Goal: Complete application form: Complete application form

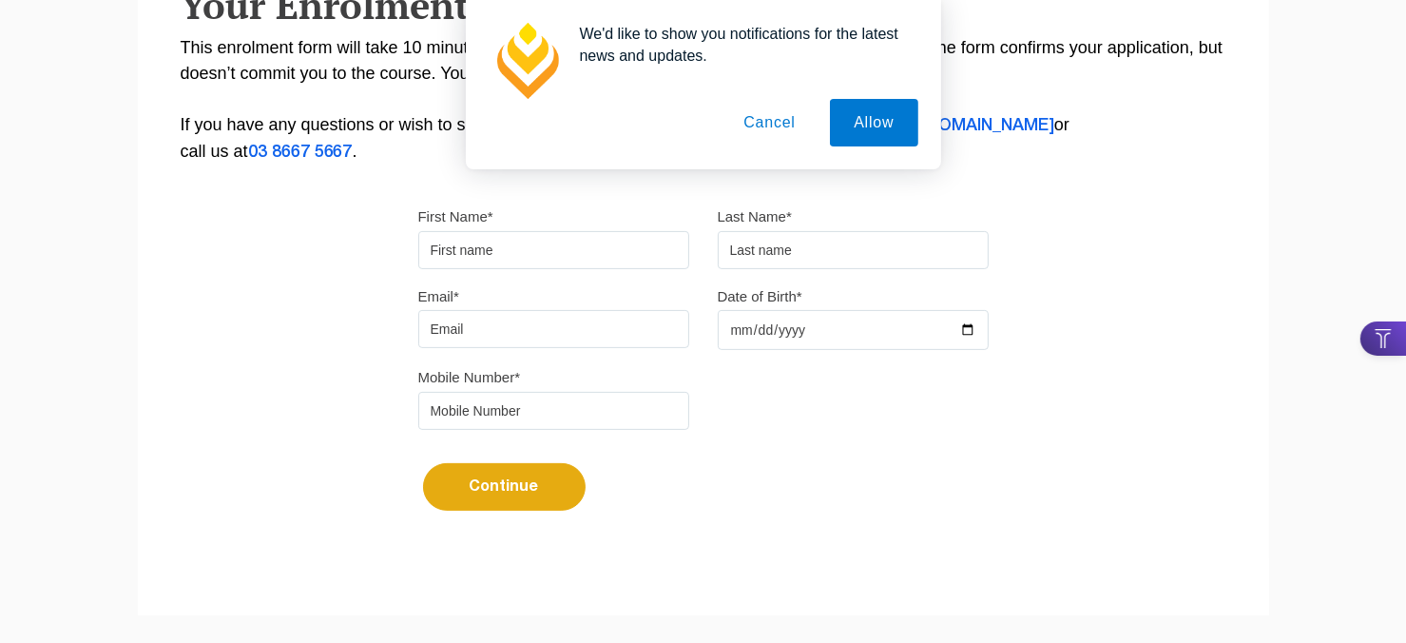
scroll to position [443, 0]
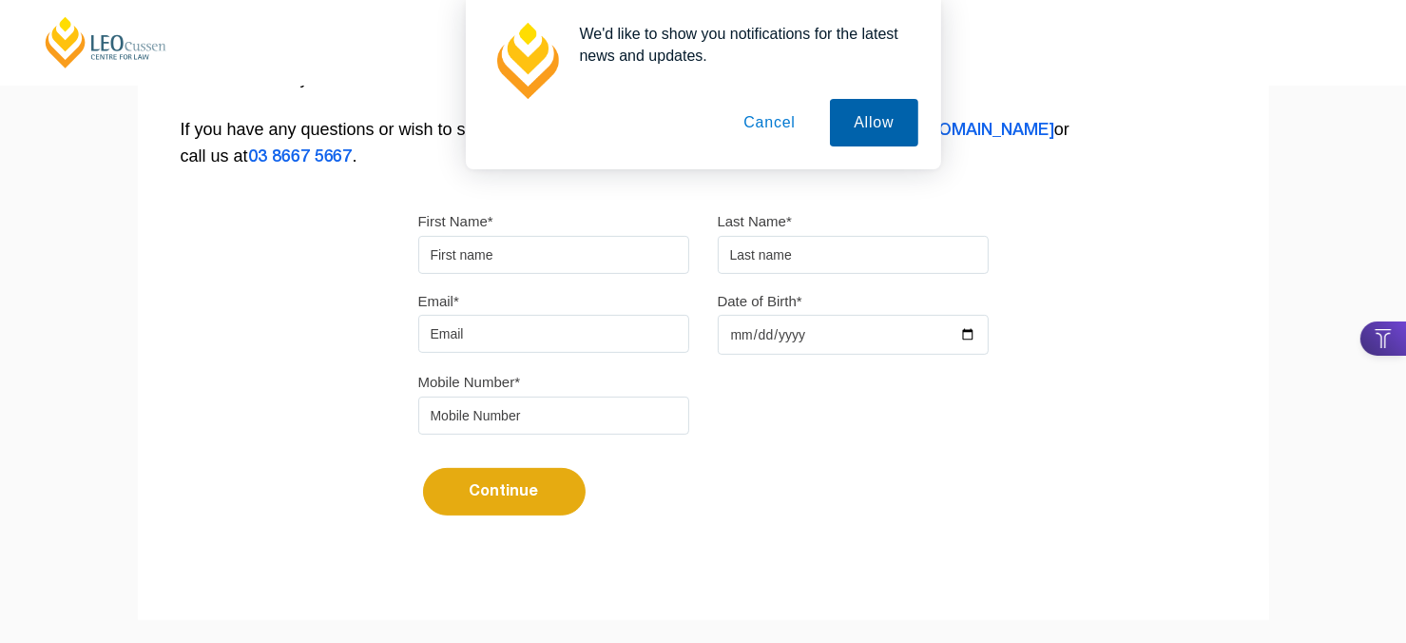
click at [875, 123] on button "Allow" at bounding box center [873, 123] width 87 height 48
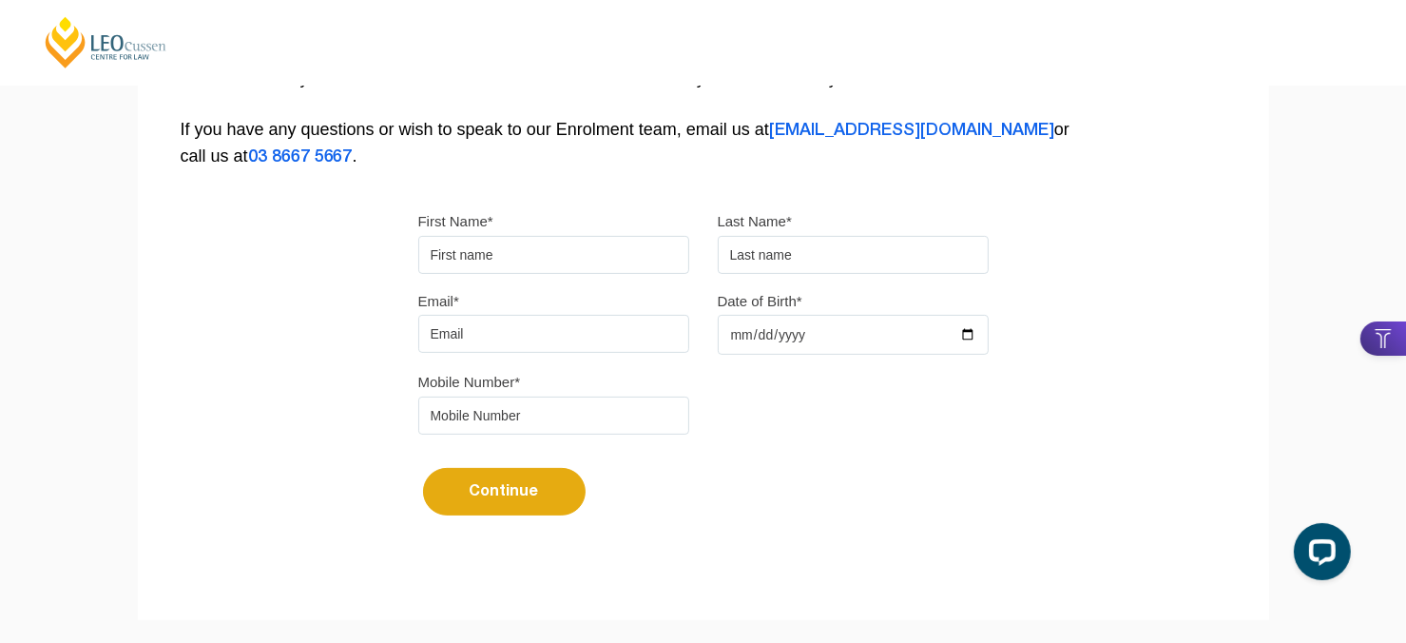
scroll to position [0, 0]
click at [624, 254] on input "First Name*" at bounding box center [553, 255] width 271 height 38
click at [536, 247] on input "First Name*" at bounding box center [553, 255] width 271 height 38
type input "Dindo"
type input "[PERSON_NAME]"
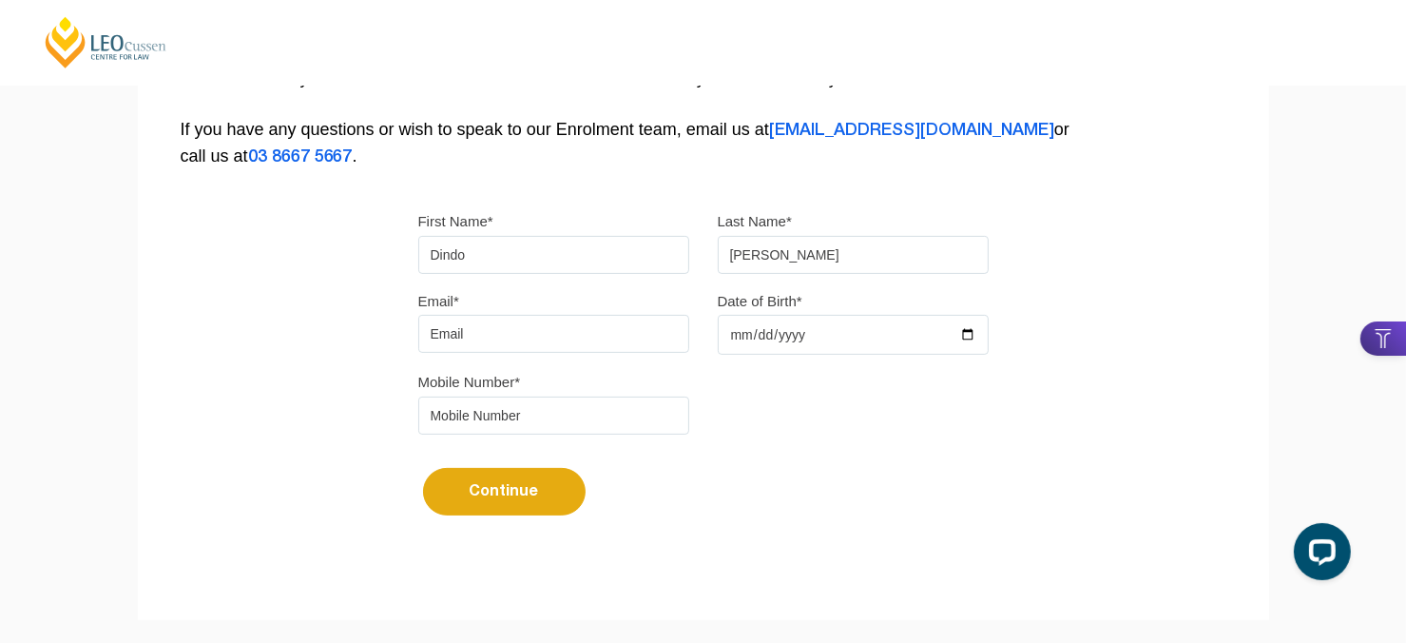
type input "[EMAIL_ADDRESS][DOMAIN_NAME]"
type input "0436338580"
click at [741, 330] on input "Date of Birth*" at bounding box center [853, 335] width 271 height 40
type input "[DATE]"
drag, startPoint x: 517, startPoint y: 417, endPoint x: 450, endPoint y: 417, distance: 67.5
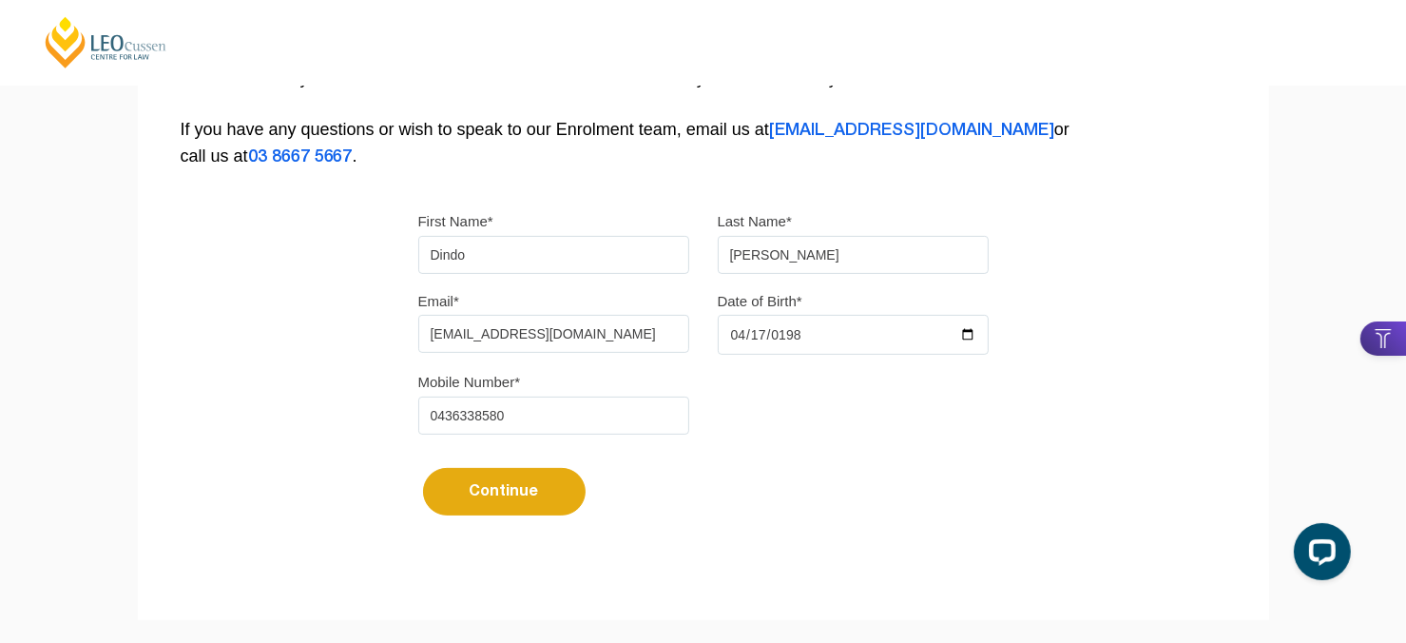
click at [450, 417] on input "0436338580" at bounding box center [553, 416] width 271 height 38
type input "0401870042"
click at [446, 485] on button "Continue" at bounding box center [504, 492] width 163 height 48
select select
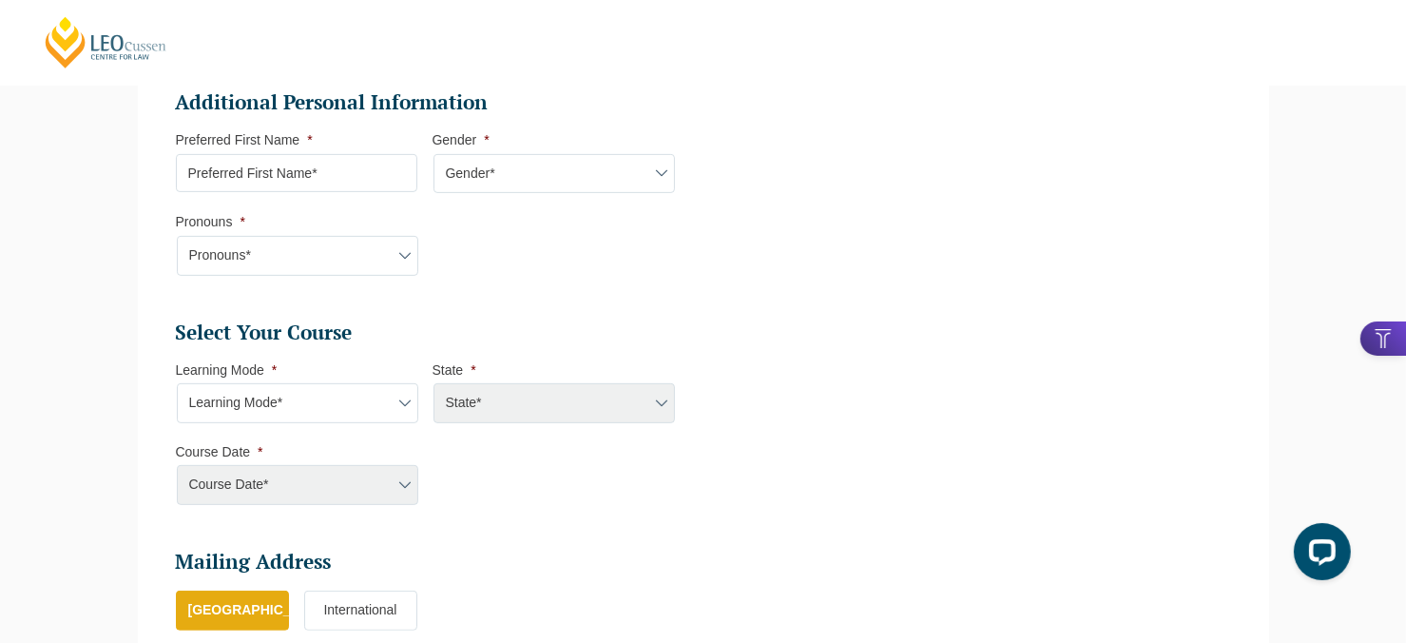
scroll to position [639, 0]
click at [306, 173] on input "Preferred First Name *" at bounding box center [297, 173] width 242 height 38
type input "Dino"
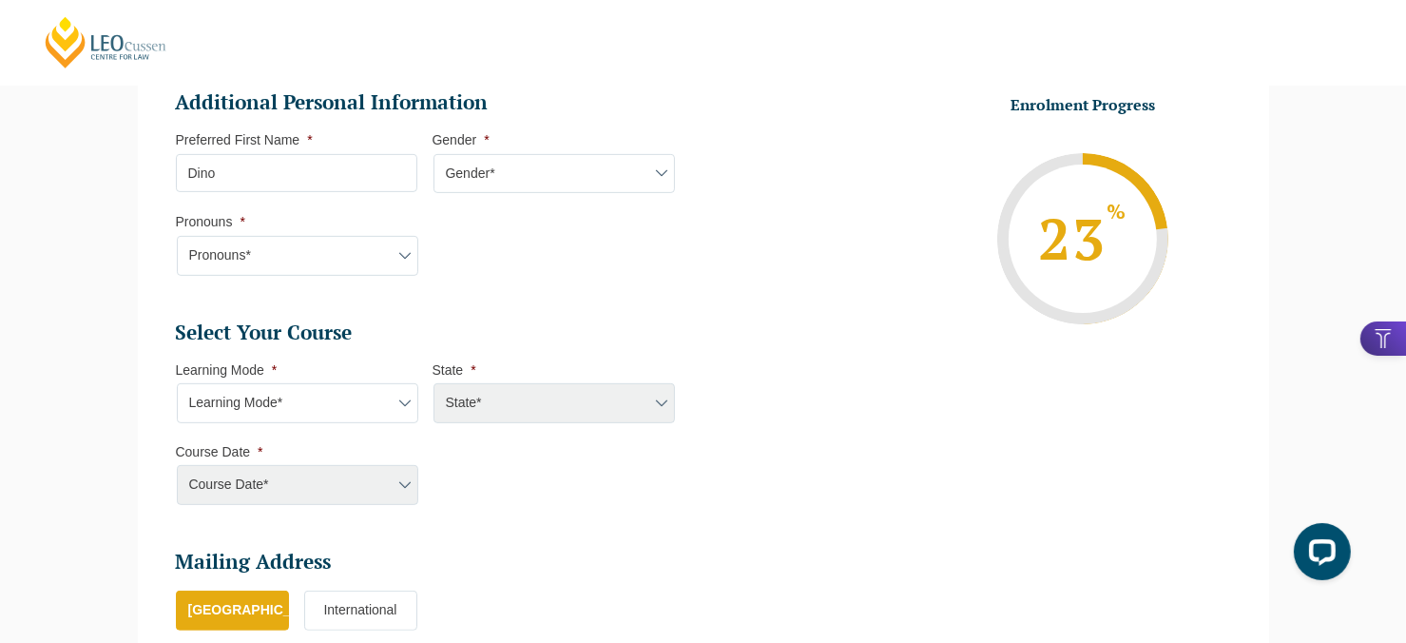
click at [502, 185] on select "Gender* [DEMOGRAPHIC_DATA] [DEMOGRAPHIC_DATA] [DEMOGRAPHIC_DATA] [DEMOGRAPHIC_D…" at bounding box center [555, 174] width 242 height 40
select select "[DEMOGRAPHIC_DATA]"
click at [434, 154] on select "Gender* [DEMOGRAPHIC_DATA] [DEMOGRAPHIC_DATA] [DEMOGRAPHIC_DATA] [DEMOGRAPHIC_D…" at bounding box center [555, 174] width 242 height 40
click at [345, 258] on select "Pronouns* She/Her/Hers He/Him/His They/Them/Theirs Other Prefer not to disclose" at bounding box center [298, 256] width 242 height 40
select select "He/Him/His"
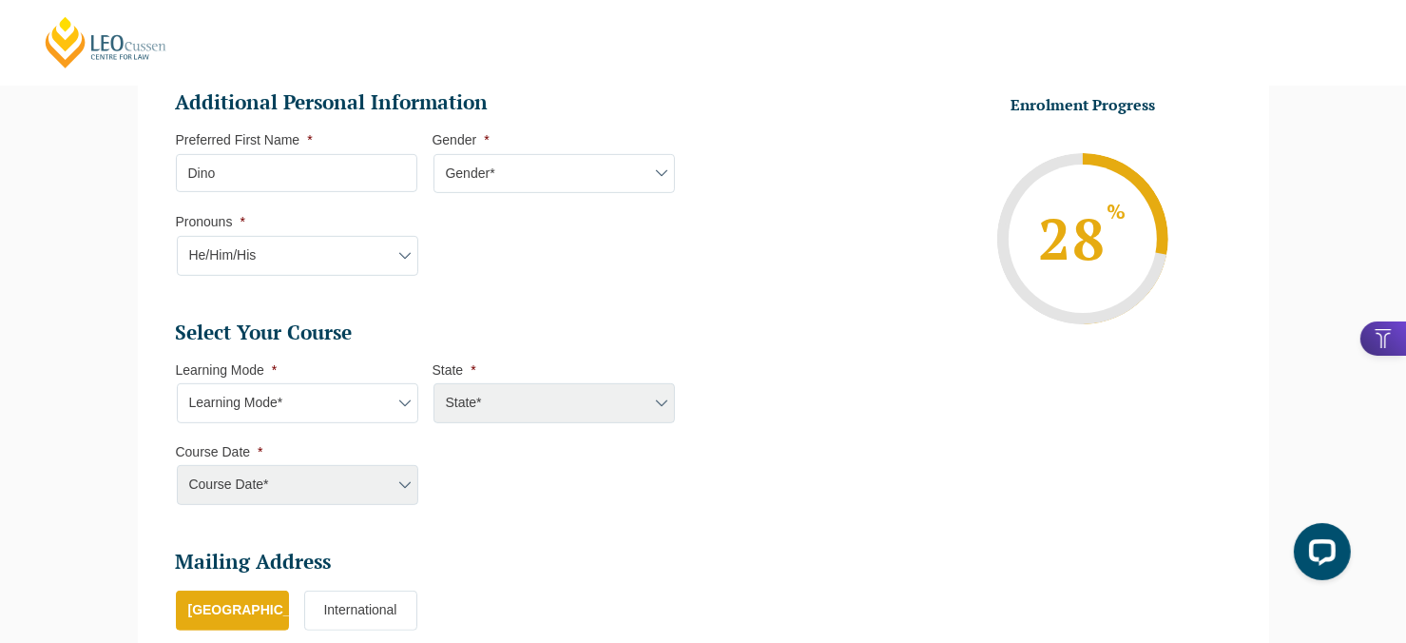
click at [177, 236] on select "Pronouns* She/Her/Hers He/Him/His They/Them/Theirs Other Prefer not to disclose" at bounding box center [298, 256] width 242 height 40
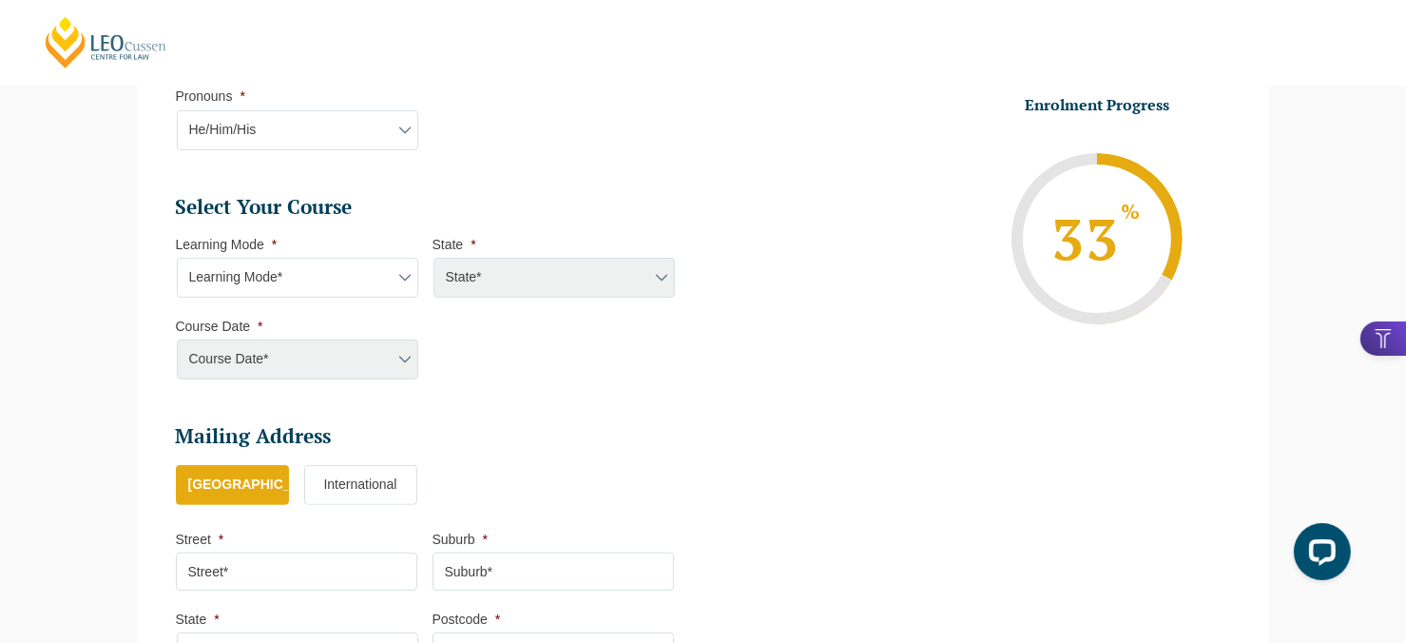
scroll to position [766, 0]
click at [269, 277] on select "Learning Mode* Online Full Time Learning Online Part Time Learning Blended Full…" at bounding box center [298, 276] width 242 height 40
select select "Online Part Time Learning"
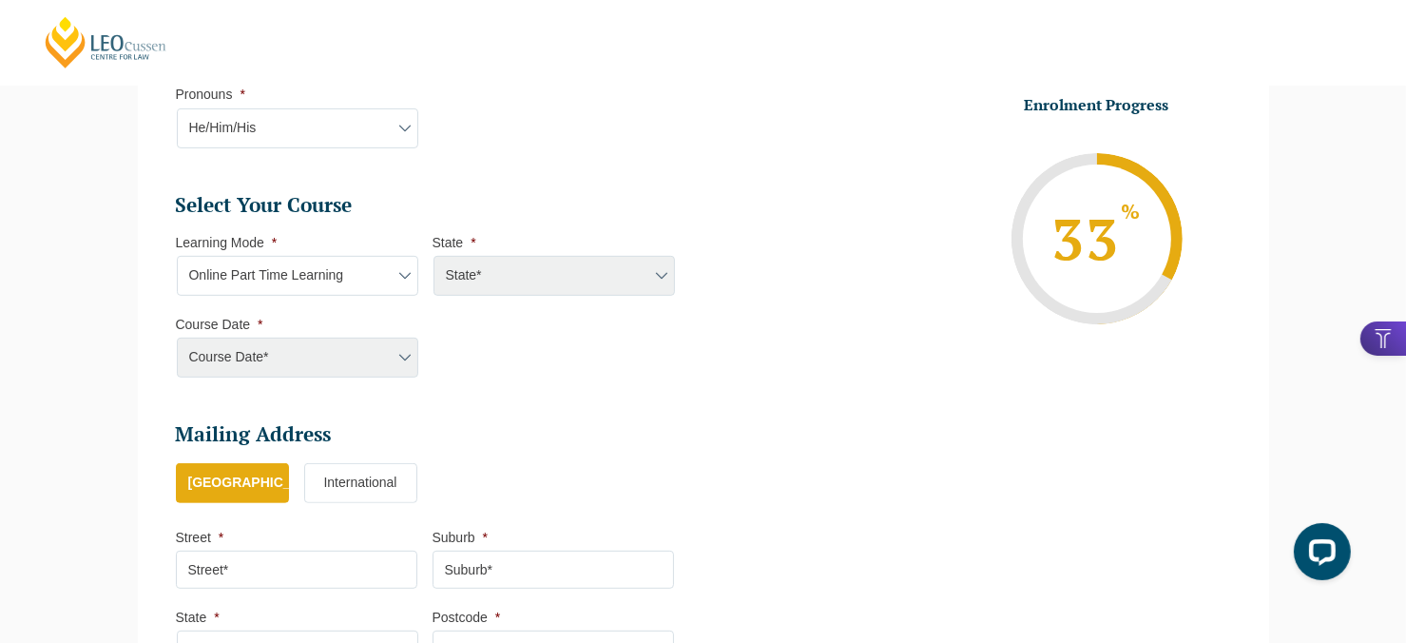
click at [177, 256] on select "Learning Mode* Online Full Time Learning Online Part Time Learning Blended Full…" at bounding box center [298, 276] width 242 height 40
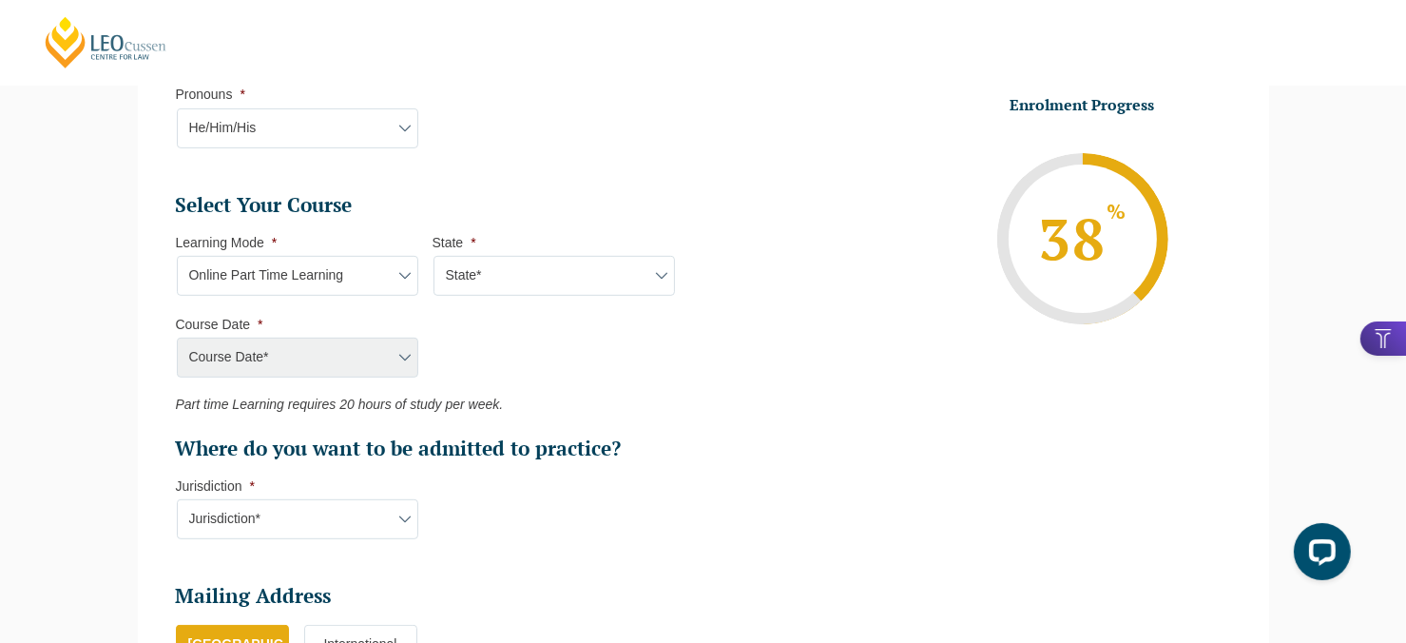
click at [481, 280] on select "State* National ([GEOGRAPHIC_DATA]/[GEOGRAPHIC_DATA], [GEOGRAPHIC_DATA], [GEOGR…" at bounding box center [555, 276] width 242 height 40
select select "National ([GEOGRAPHIC_DATA]/[GEOGRAPHIC_DATA], [GEOGRAPHIC_DATA], [GEOGRAPHIC_D…"
click at [434, 256] on select "State* National ([GEOGRAPHIC_DATA]/[GEOGRAPHIC_DATA], [GEOGRAPHIC_DATA], [GEOGR…" at bounding box center [555, 276] width 242 height 40
click at [359, 358] on select "Course Date* [DATE] ([DATE] to [DATE]) [DATE] ([DATE] to [DATE]) [DATE] ([DATE]…" at bounding box center [298, 358] width 242 height 40
select select "[DATE] ([DATE] to [DATE])"
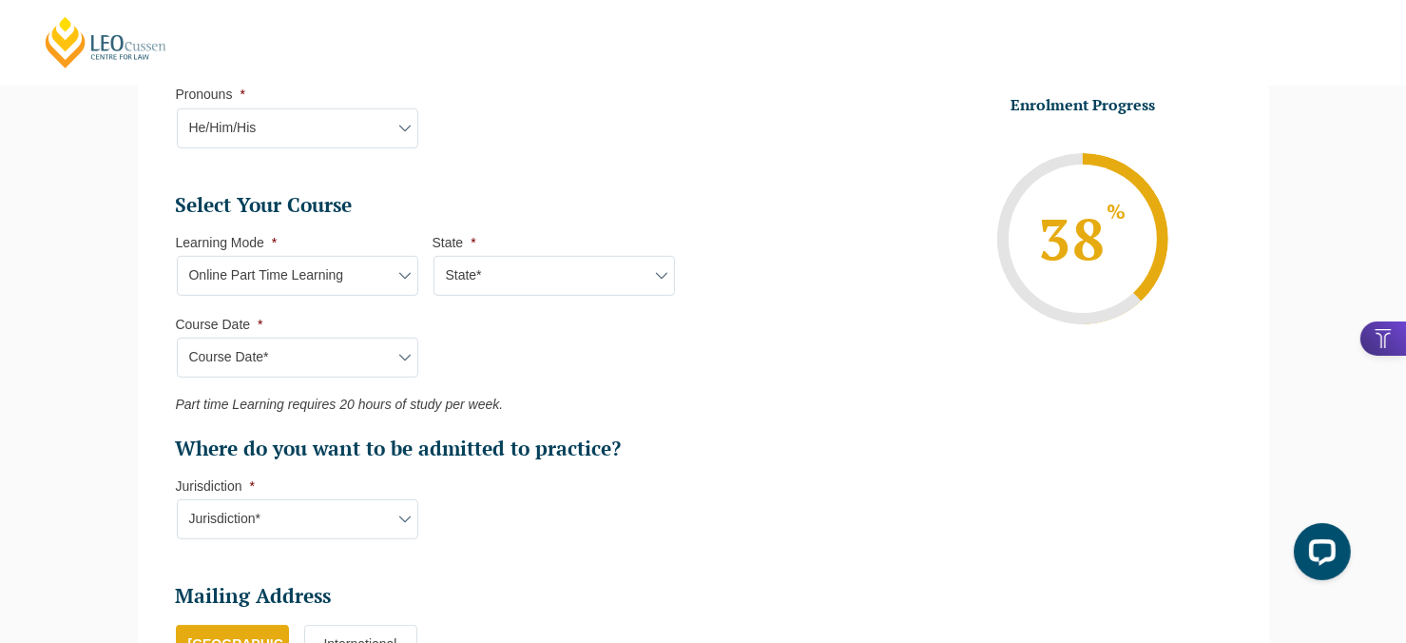
click at [177, 338] on select "Course Date* [DATE] ([DATE] to [DATE]) [DATE] ([DATE] to [DATE]) [DATE] ([DATE]…" at bounding box center [298, 358] width 242 height 40
type input "Intake [DATE] PT"
type input "Practical Legal Training (NAT)"
select select "NAT PLT (JAN) 2026 Part Time Online"
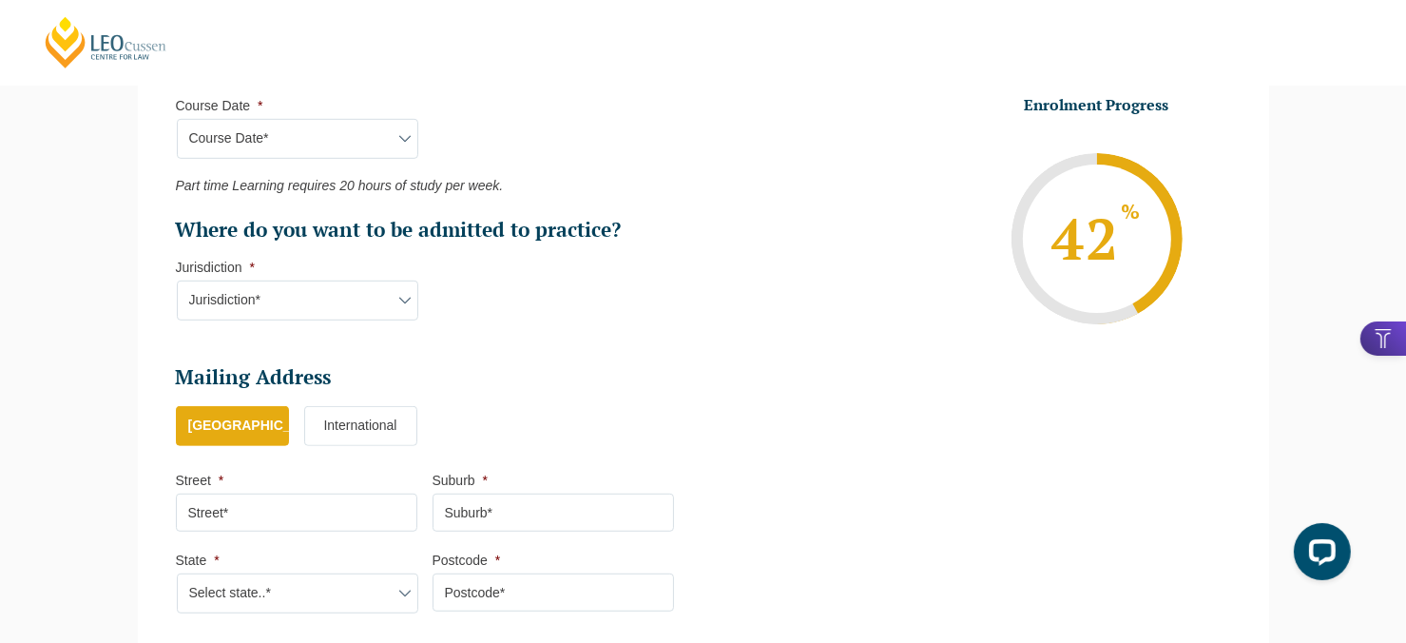
scroll to position [1019, 0]
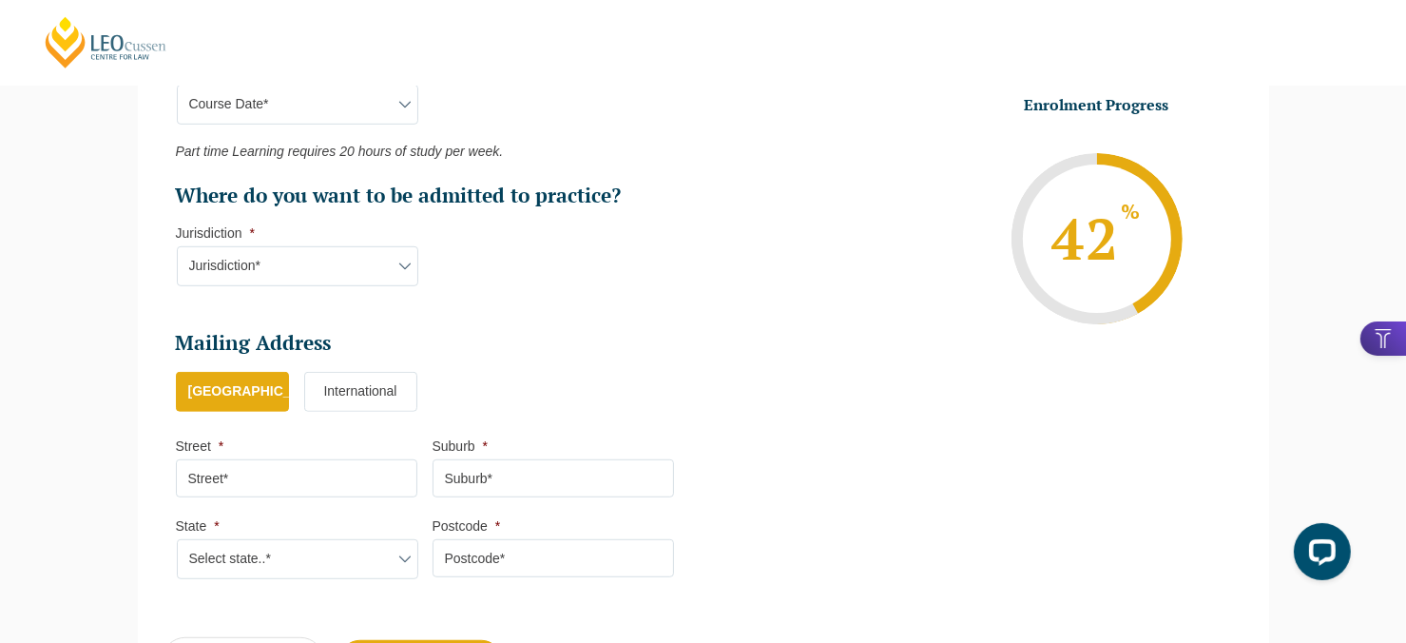
click at [346, 274] on select "Jurisdiction* VIC [GEOGRAPHIC_DATA]/[GEOGRAPHIC_DATA] SA [GEOGRAPHIC_DATA] [GEO…" at bounding box center [298, 266] width 242 height 40
select select "VIC"
click at [177, 246] on select "Jurisdiction* VIC [GEOGRAPHIC_DATA]/[GEOGRAPHIC_DATA] SA [GEOGRAPHIC_DATA] [GEO…" at bounding box center [298, 266] width 242 height 40
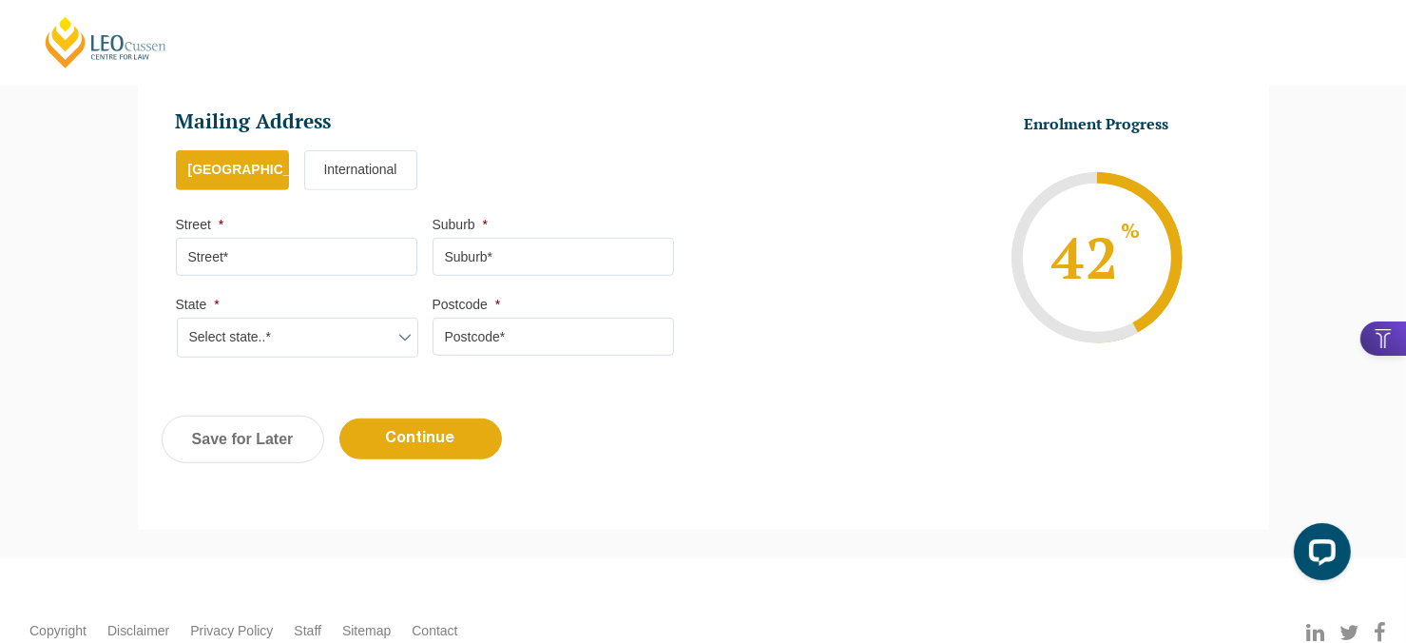
scroll to position [1242, 0]
click at [280, 259] on input "Street *" at bounding box center [297, 256] width 242 height 38
type input "[STREET_ADDRESS]"
type input "CRAIGIEBURN"
select select "VIC"
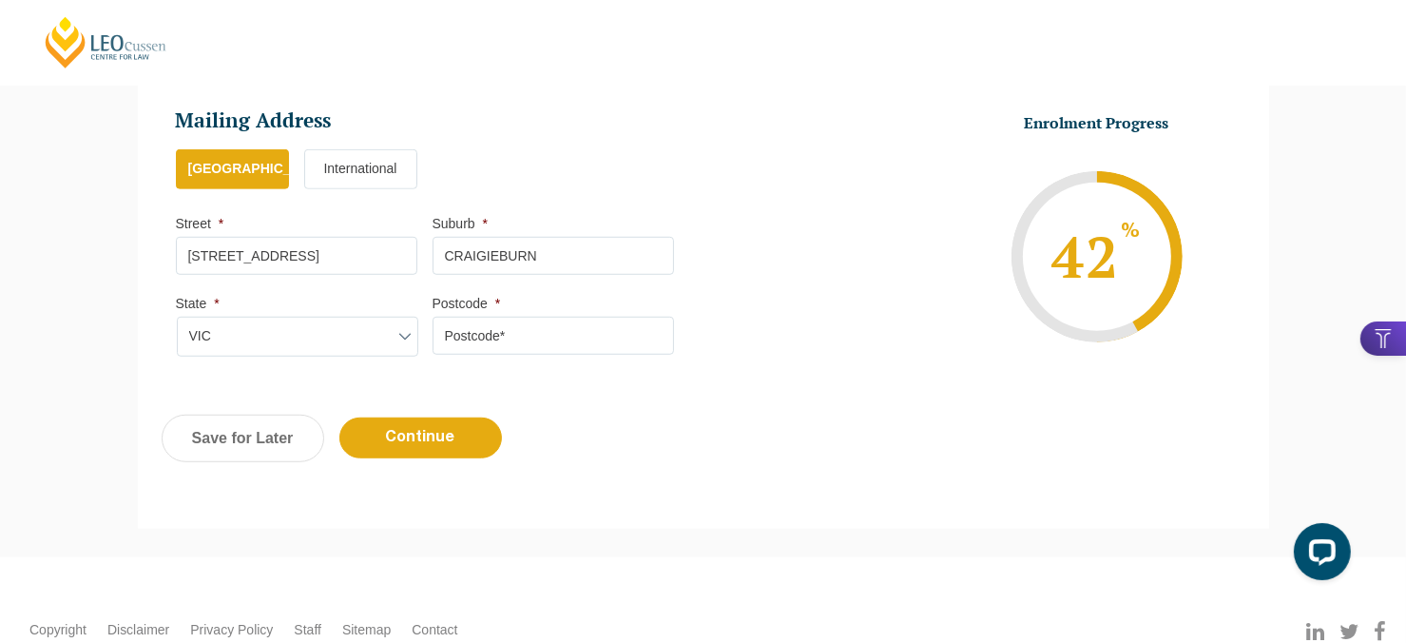
type input "3064"
click at [440, 452] on input "Continue" at bounding box center [420, 437] width 163 height 41
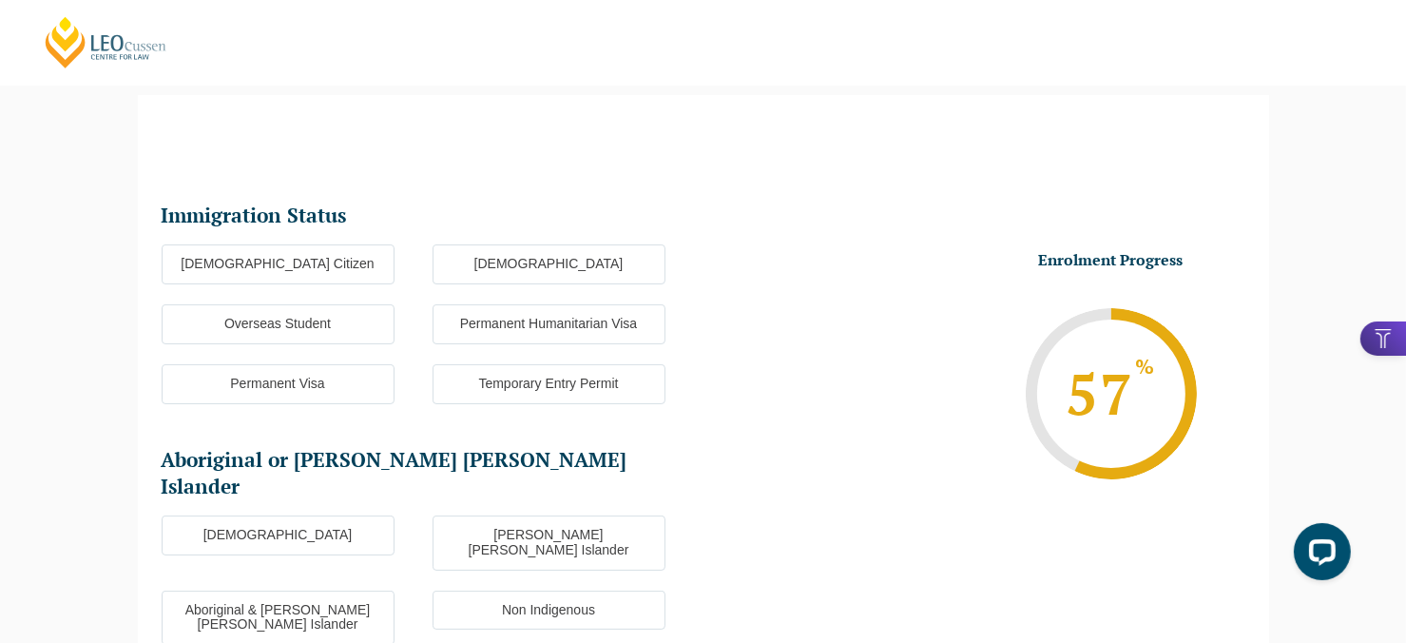
scroll to position [164, 0]
click at [371, 265] on label "[DEMOGRAPHIC_DATA] Citizen" at bounding box center [278, 265] width 233 height 40
click at [0, 0] on input "[DEMOGRAPHIC_DATA] Citizen" at bounding box center [0, 0] width 0 height 0
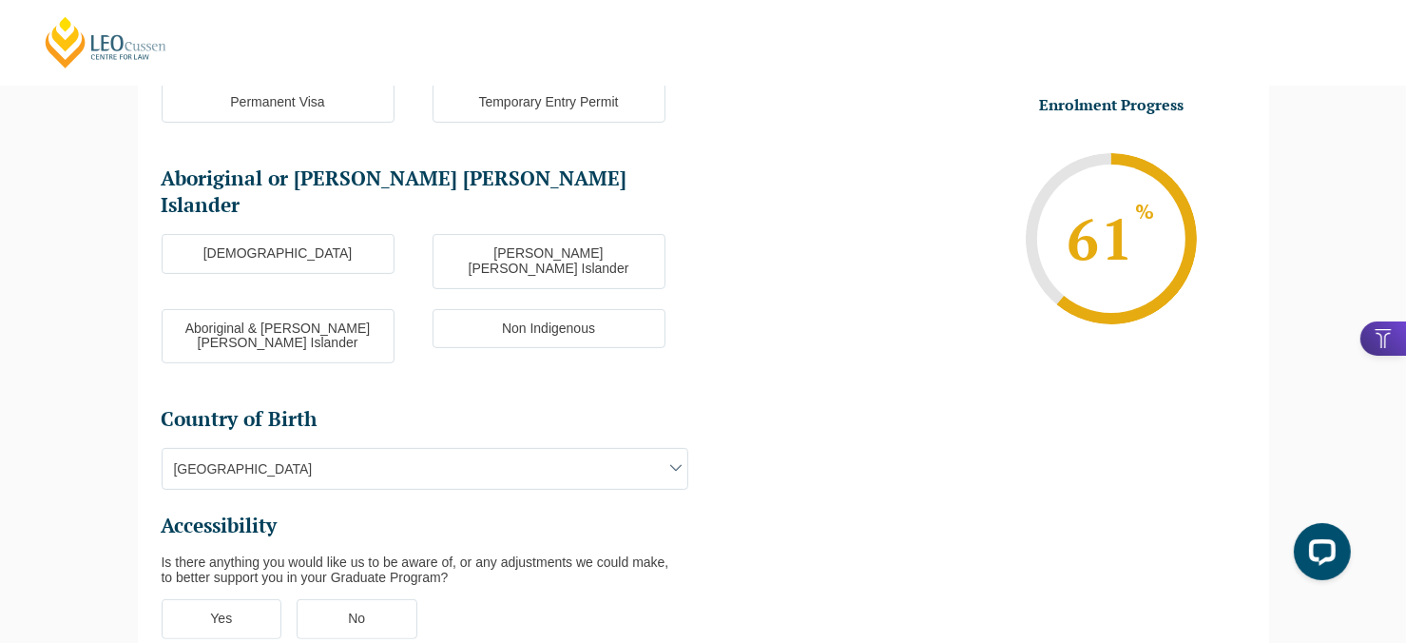
scroll to position [449, 0]
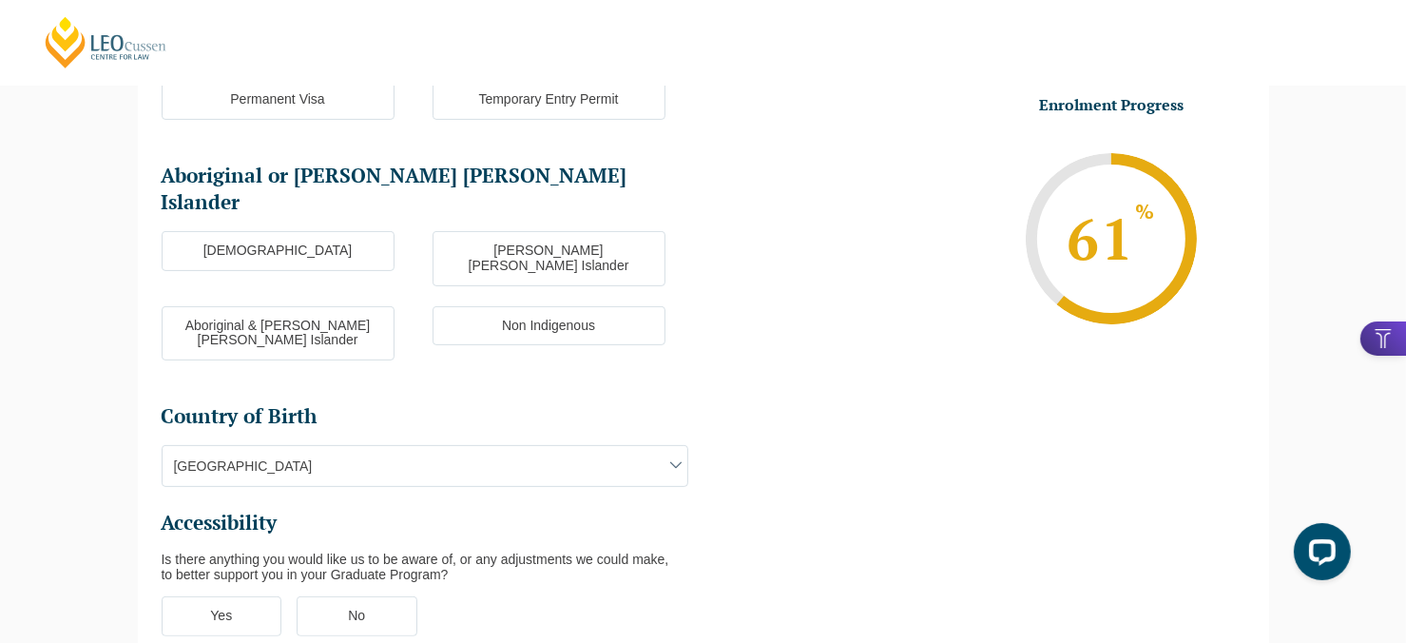
click at [499, 306] on label "Non Indigenous" at bounding box center [549, 326] width 233 height 40
click at [0, 0] on input "Non Indigenous" at bounding box center [0, 0] width 0 height 0
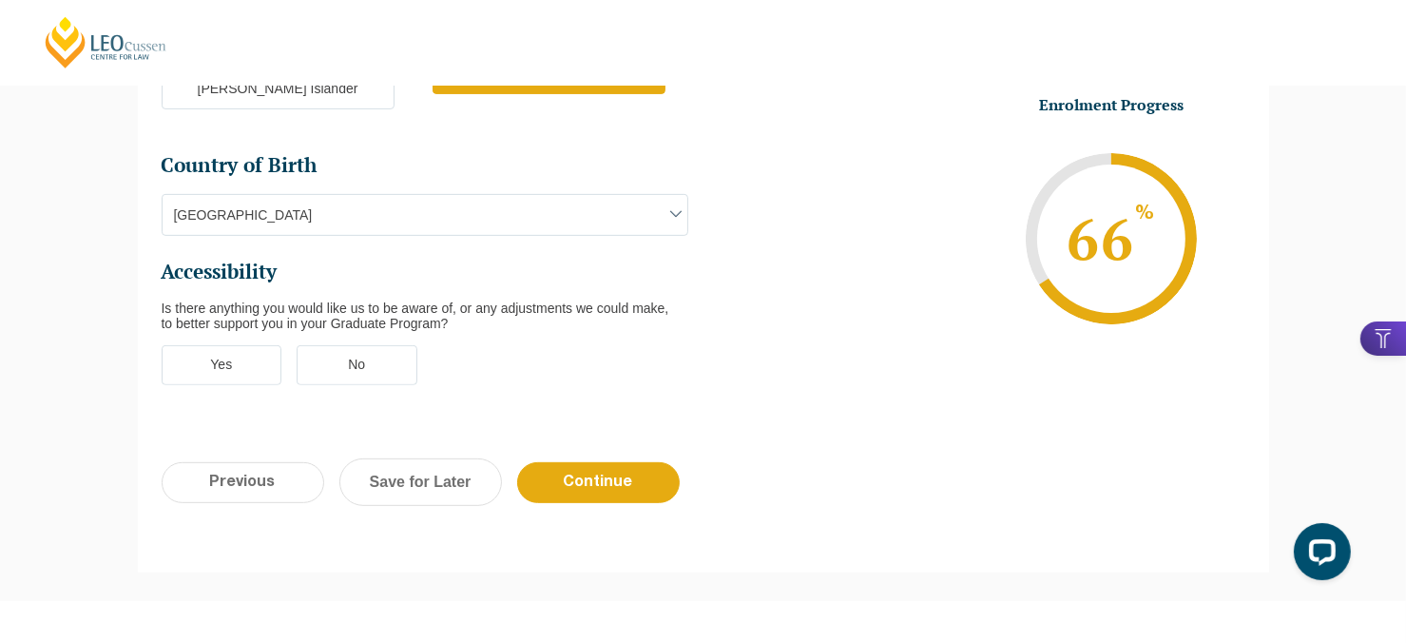
scroll to position [703, 0]
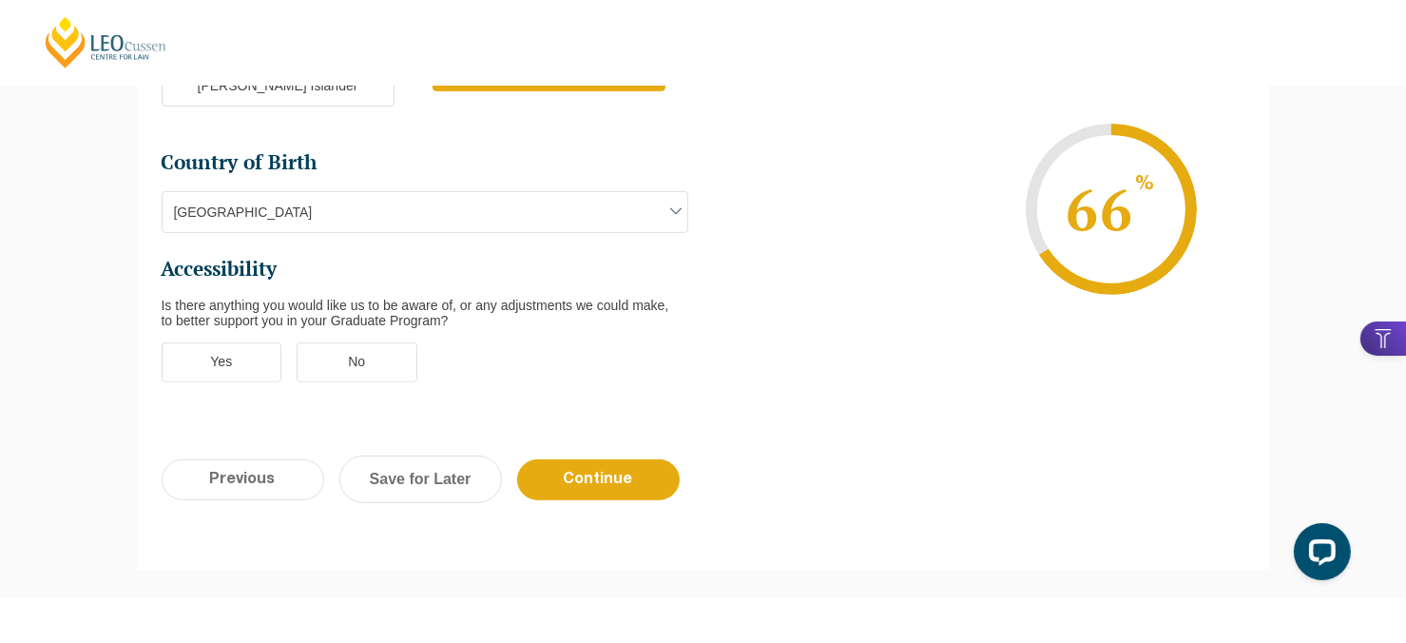
click at [259, 342] on label "Yes" at bounding box center [222, 362] width 121 height 40
click at [0, 0] on input "Yes" at bounding box center [0, 0] width 0 height 0
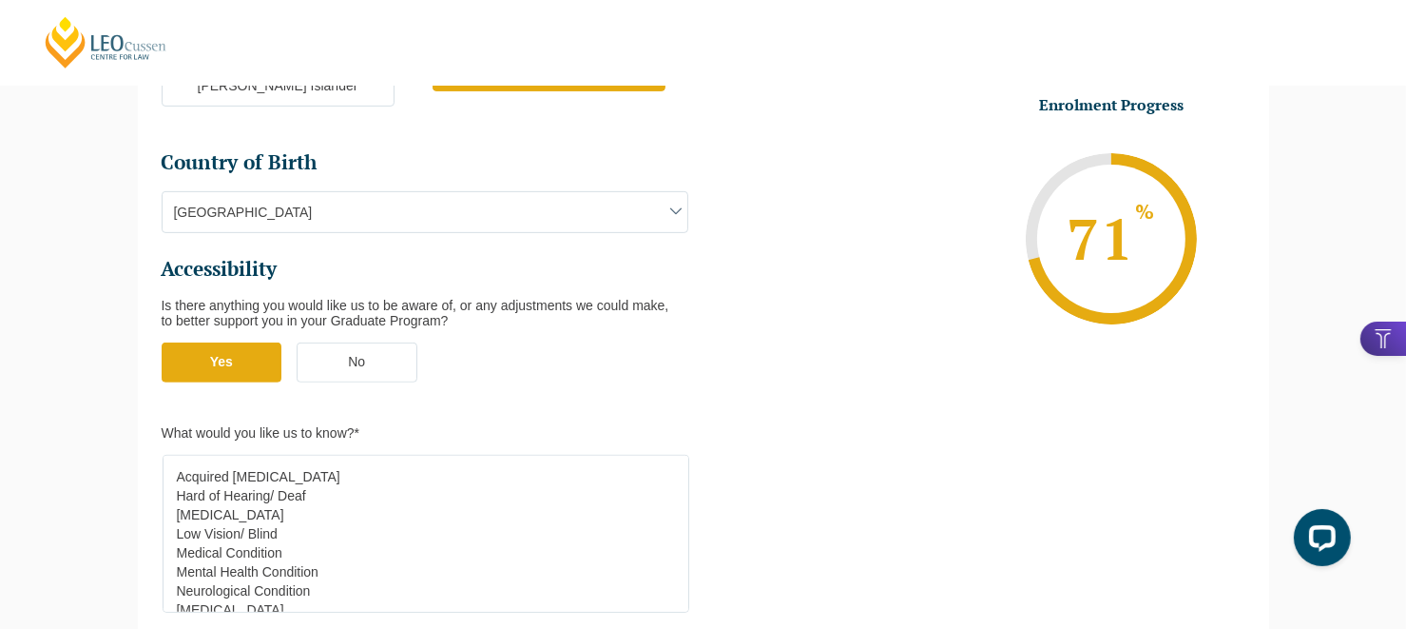
click at [502, 192] on span "[GEOGRAPHIC_DATA]" at bounding box center [425, 212] width 525 height 40
click at [784, 200] on li "Enrolment Progress 71 % Form Progress Download Course Guide [EMAIL_ADDRESS][DOM…" at bounding box center [975, 238] width 542 height 286
click at [655, 192] on span "[GEOGRAPHIC_DATA]" at bounding box center [425, 212] width 525 height 40
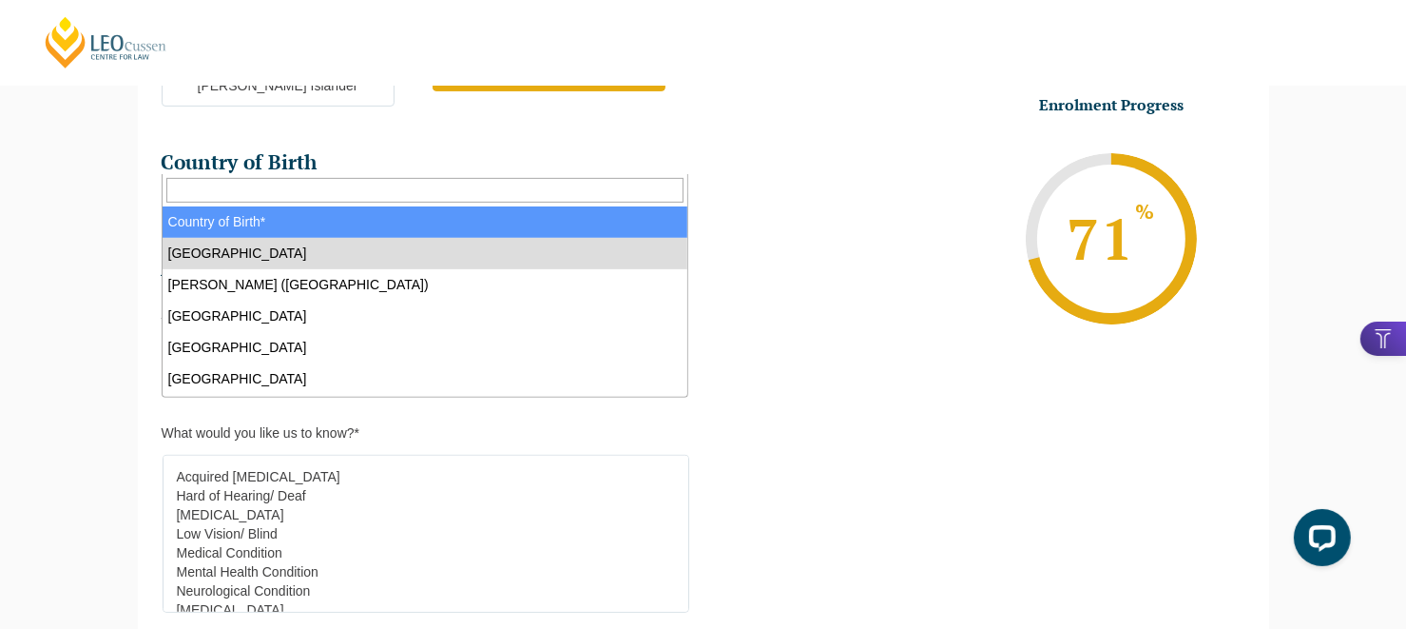
select select
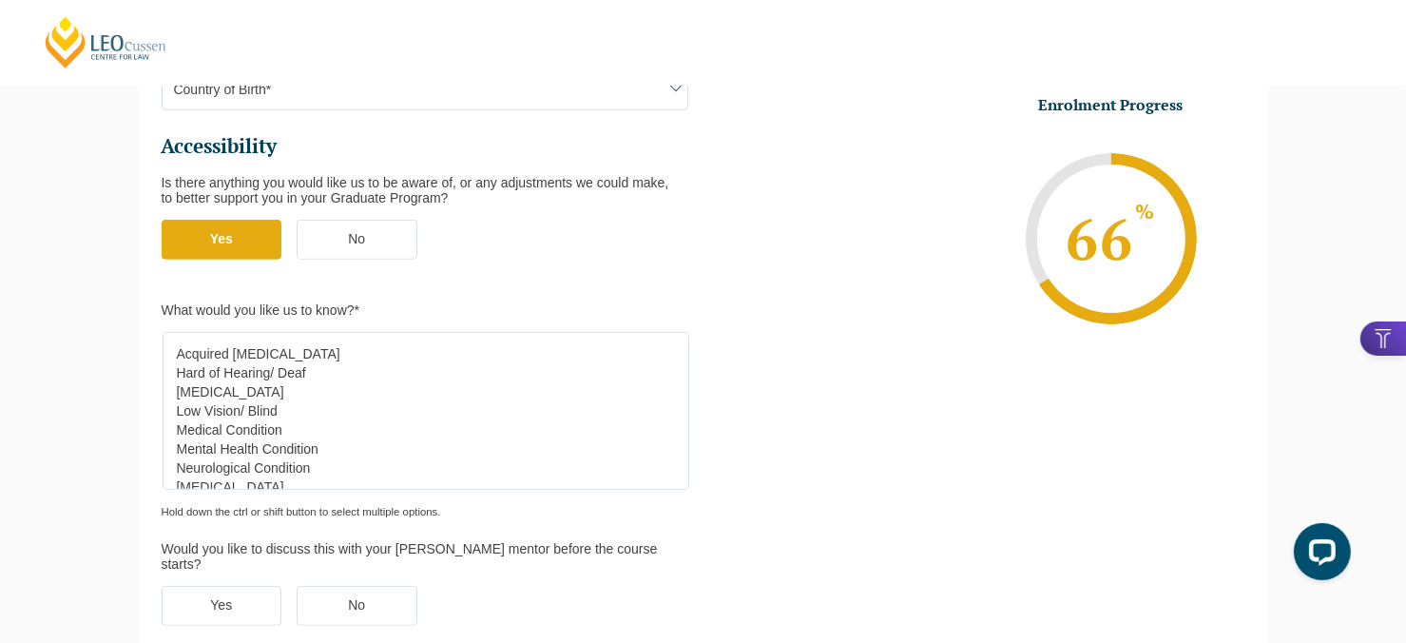
scroll to position [829, 0]
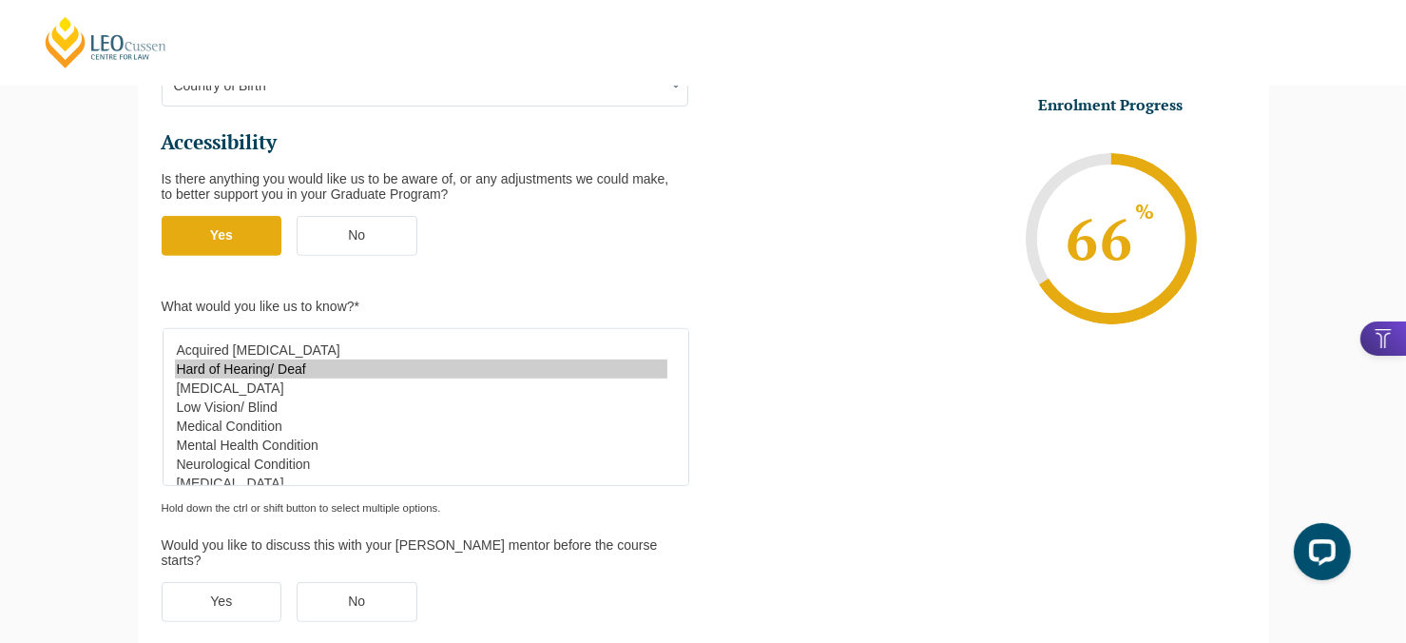
click at [321, 359] on option "Hard of Hearing/ Deaf" at bounding box center [421, 368] width 493 height 19
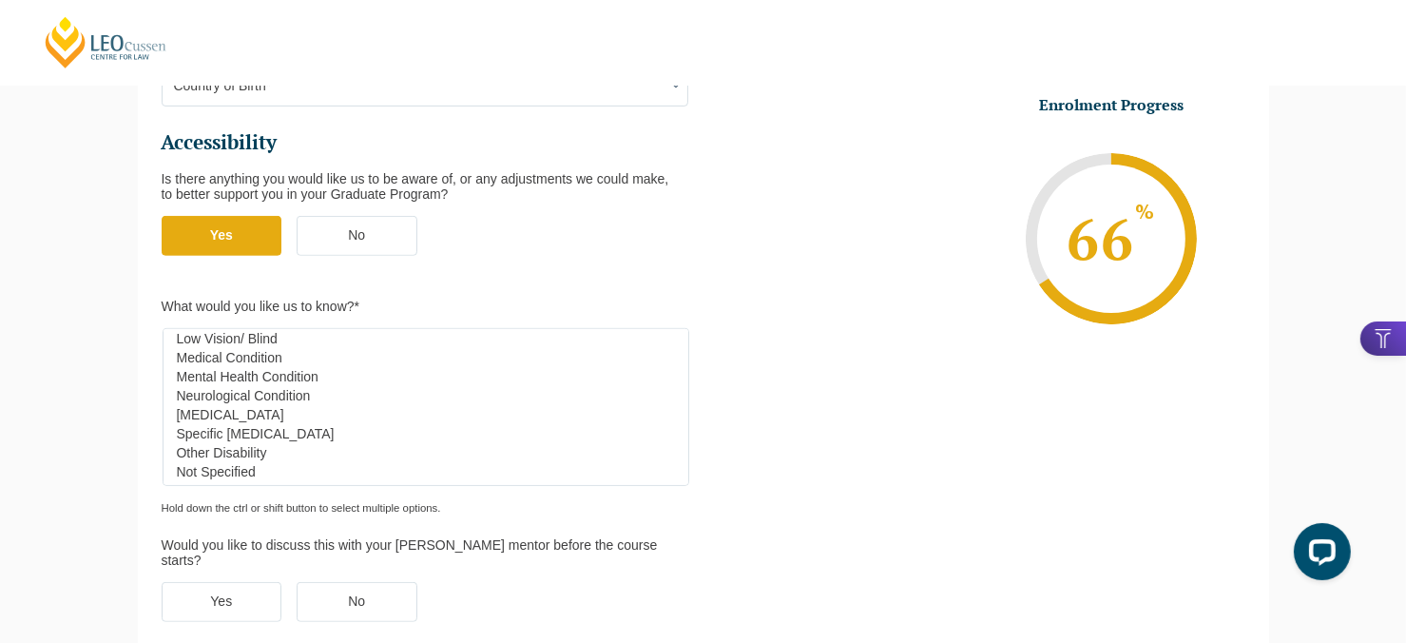
scroll to position [78, 0]
drag, startPoint x: 250, startPoint y: 291, endPoint x: 251, endPoint y: 306, distance: 15.2
click at [250, 340] on option "Medical Condition" at bounding box center [421, 349] width 493 height 19
select select "Hard of Hearing/ Deaf"
click at [251, 359] on option "Mental Health Condition" at bounding box center [421, 368] width 493 height 19
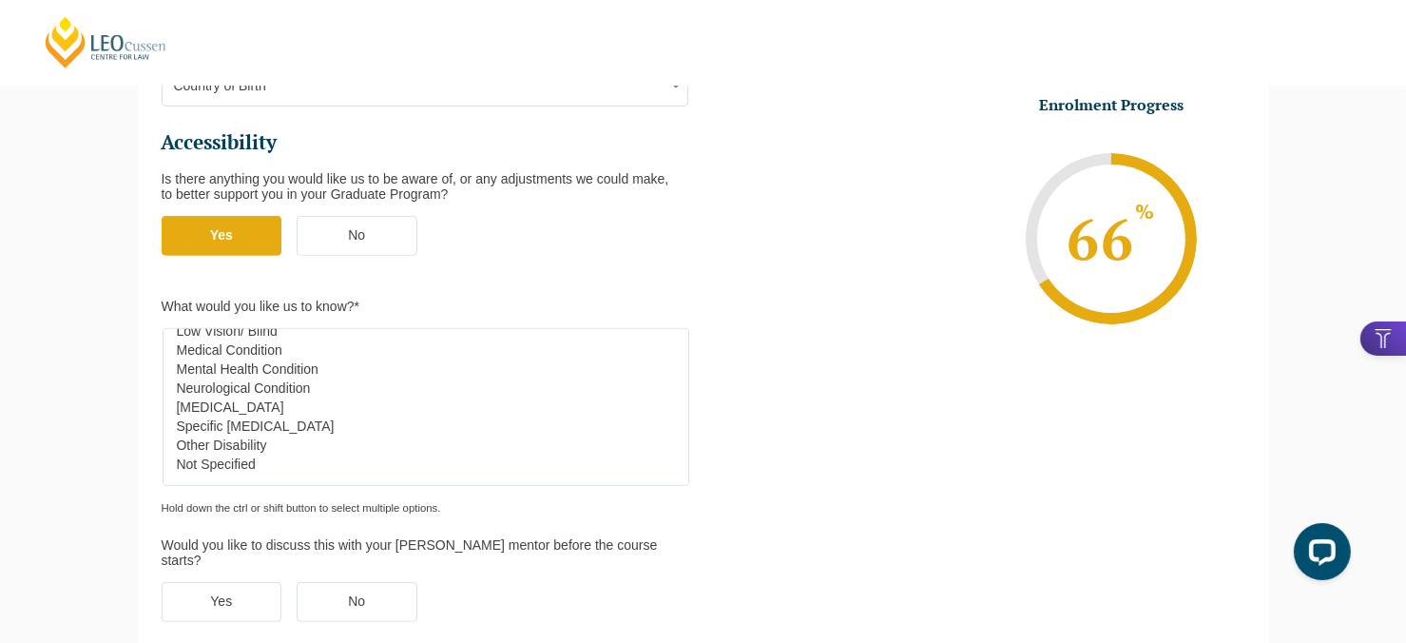
scroll to position [79, 0]
click at [245, 582] on label "Yes" at bounding box center [222, 602] width 121 height 40
click at [0, 0] on input "Yes" at bounding box center [0, 0] width 0 height 0
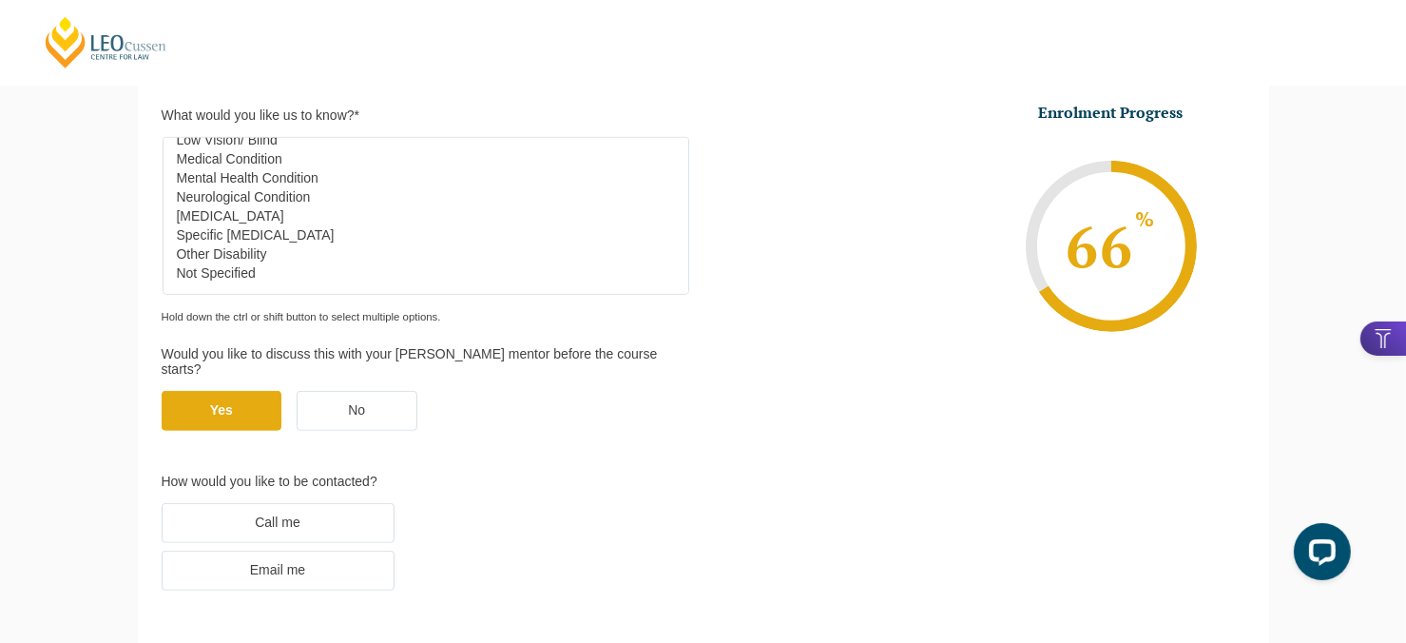
scroll to position [1019, 0]
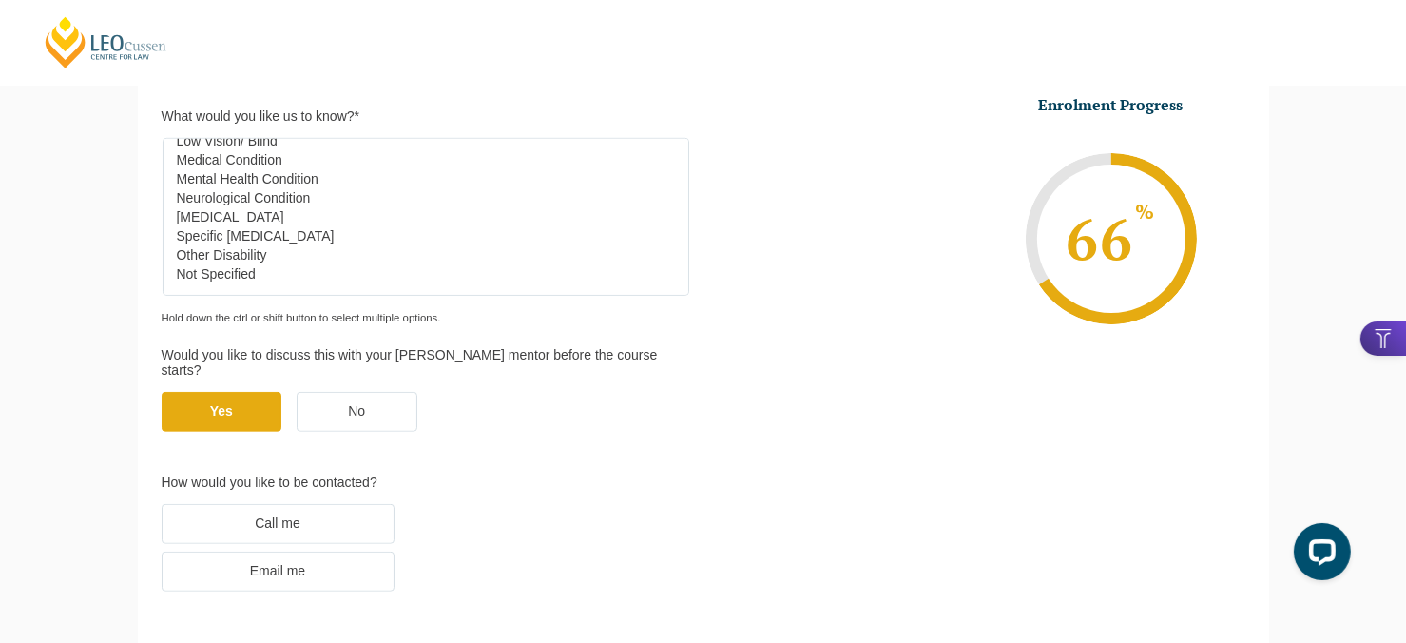
click at [370, 552] on label "Email me" at bounding box center [278, 572] width 233 height 40
click at [0, 0] on input "Email me" at bounding box center [0, 0] width 0 height 0
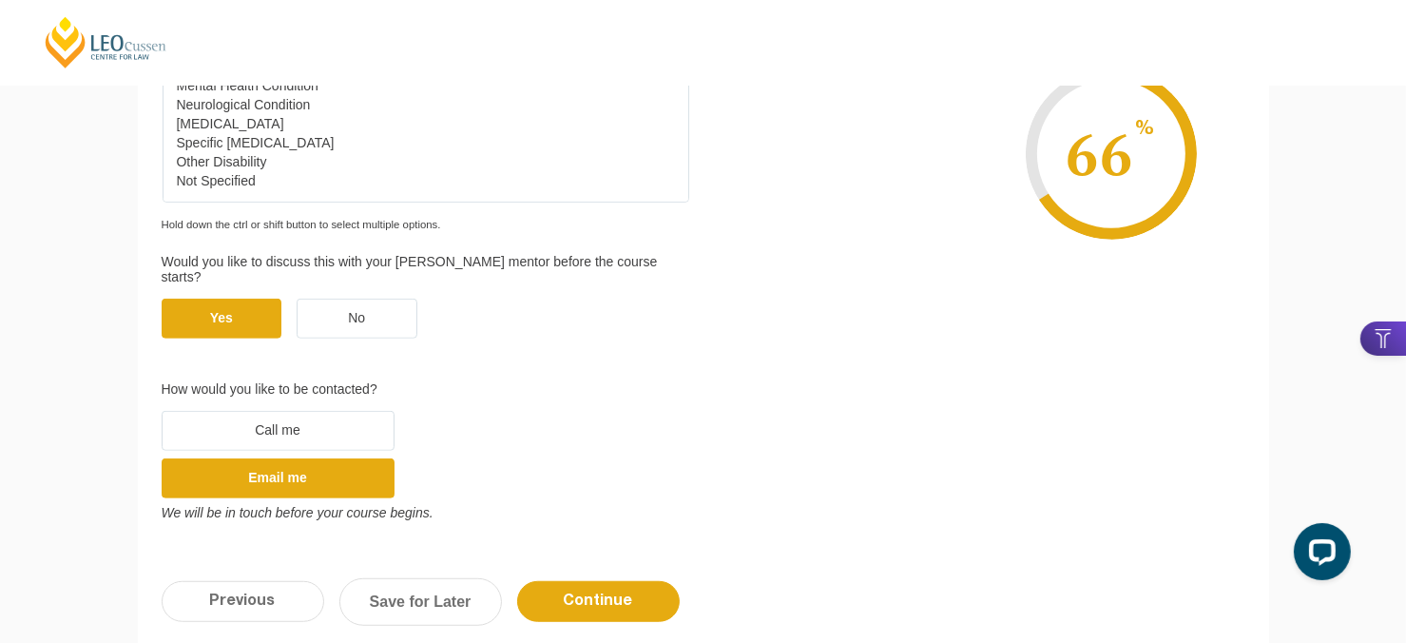
scroll to position [1114, 0]
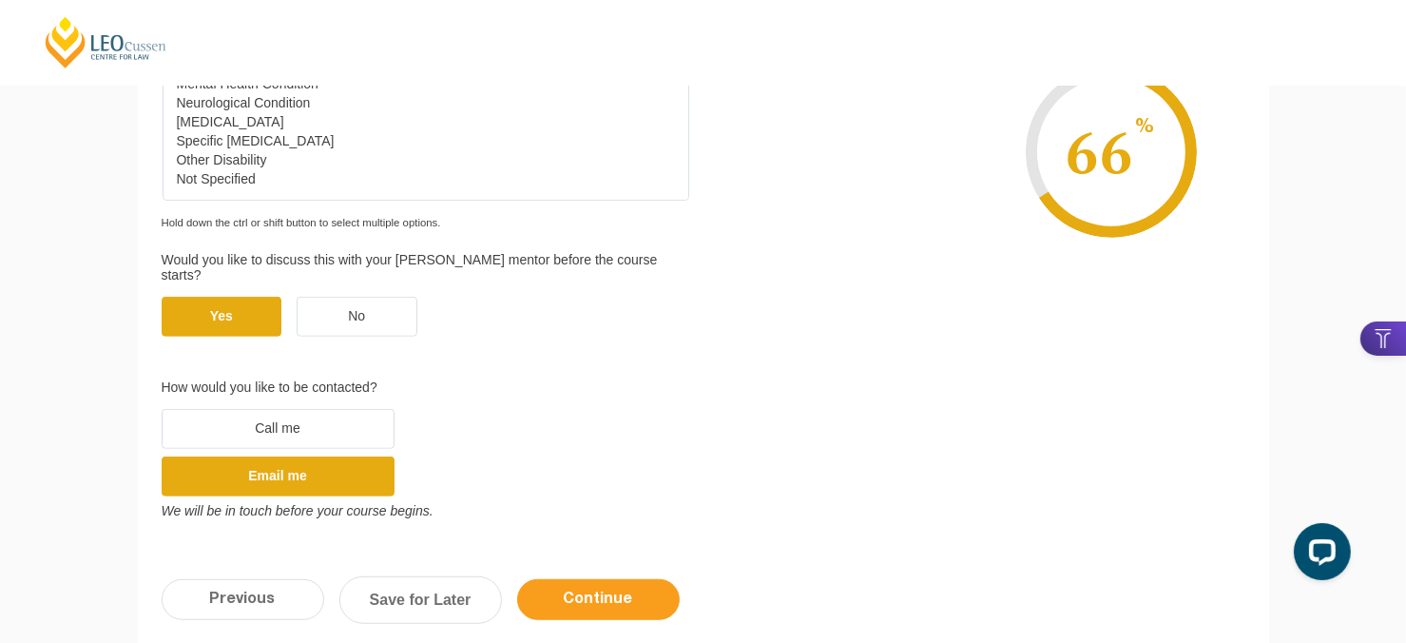
click at [566, 579] on input "Continue" at bounding box center [598, 599] width 163 height 41
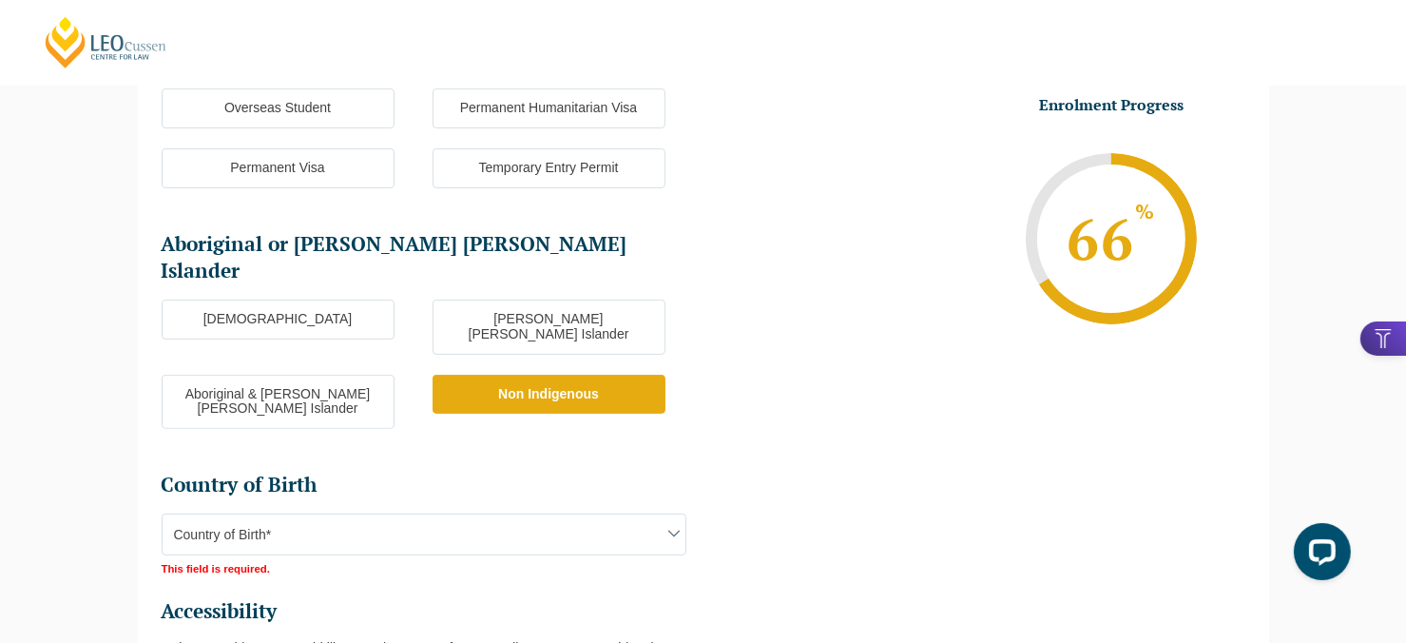
scroll to position [586, 0]
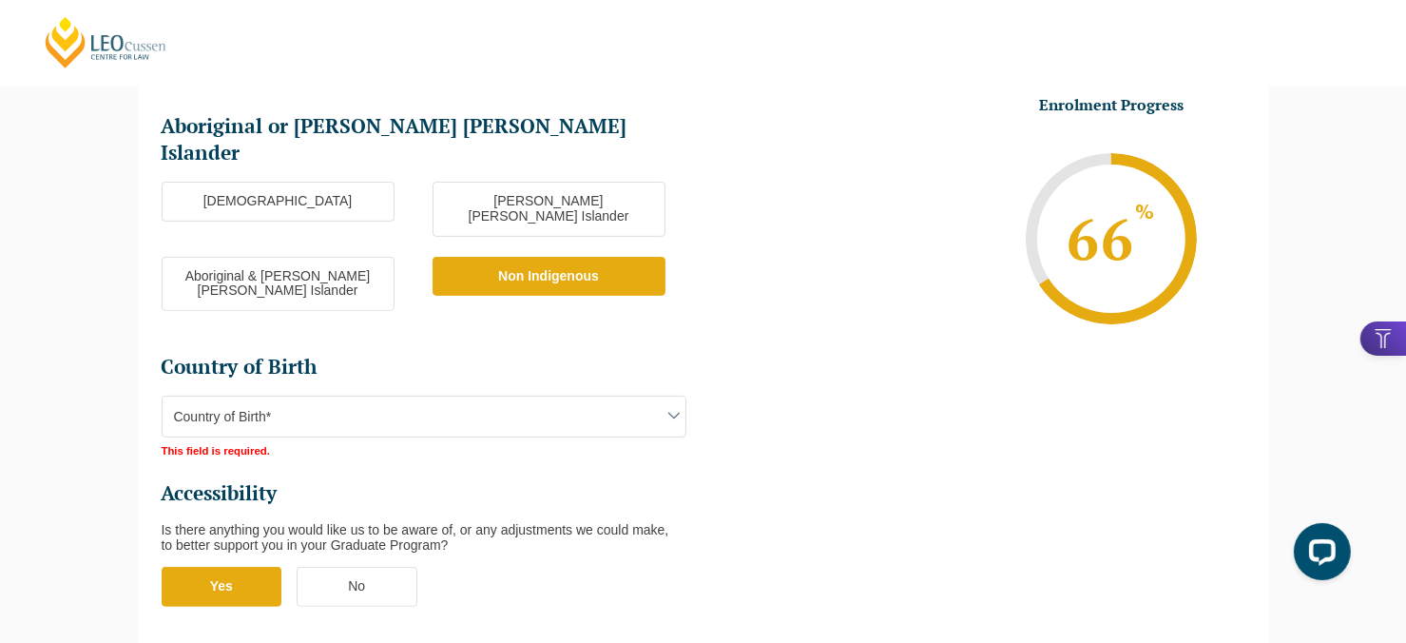
click at [365, 397] on span "Country of Birth*" at bounding box center [424, 417] width 523 height 40
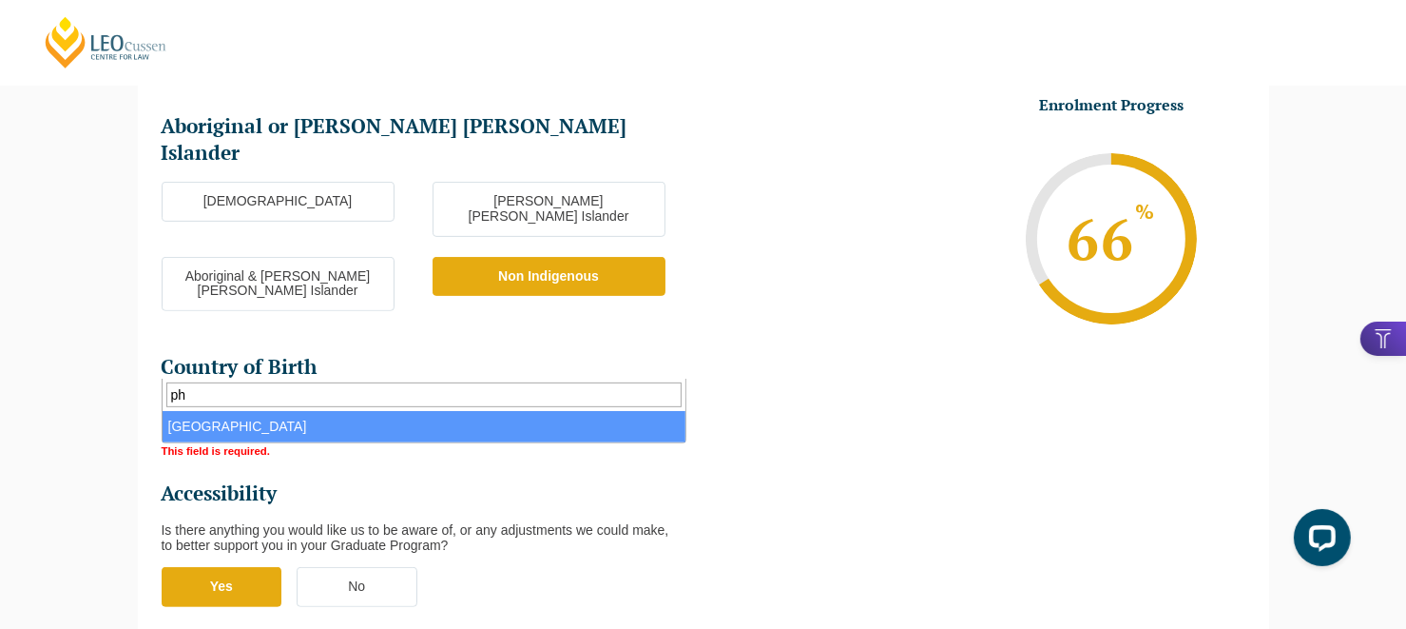
type input "ph"
select select "Philippines 5204"
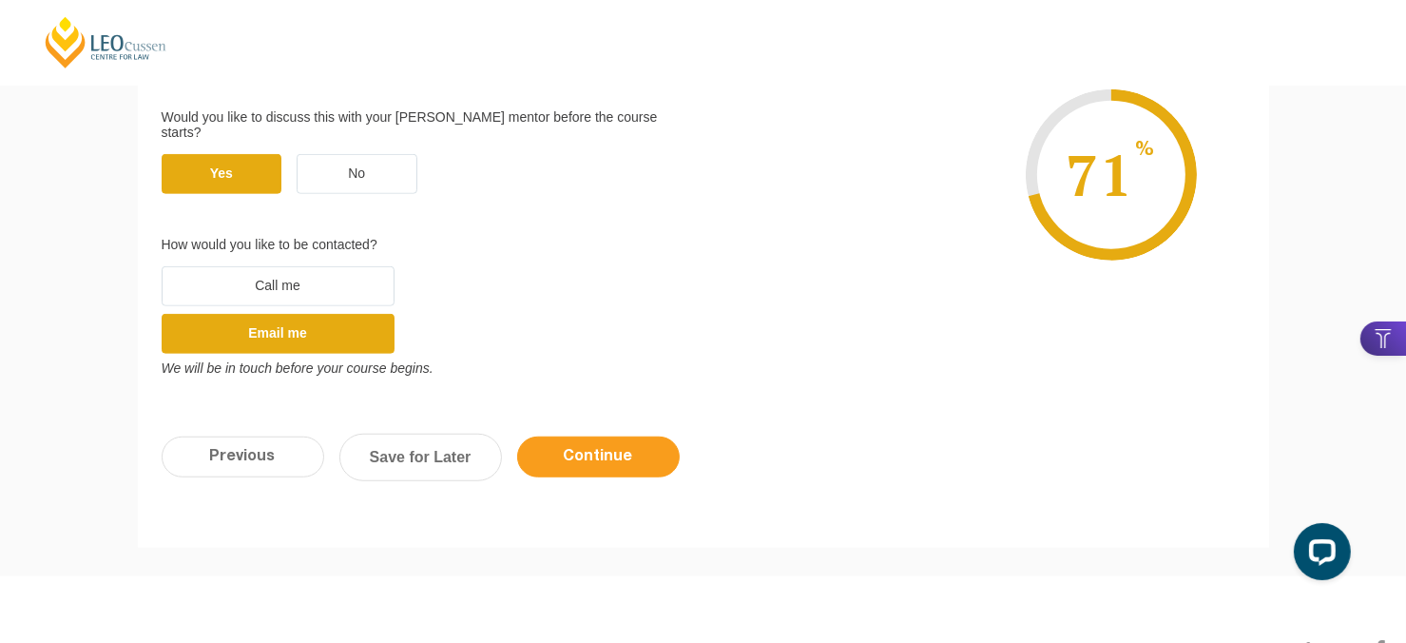
scroll to position [1347, 0]
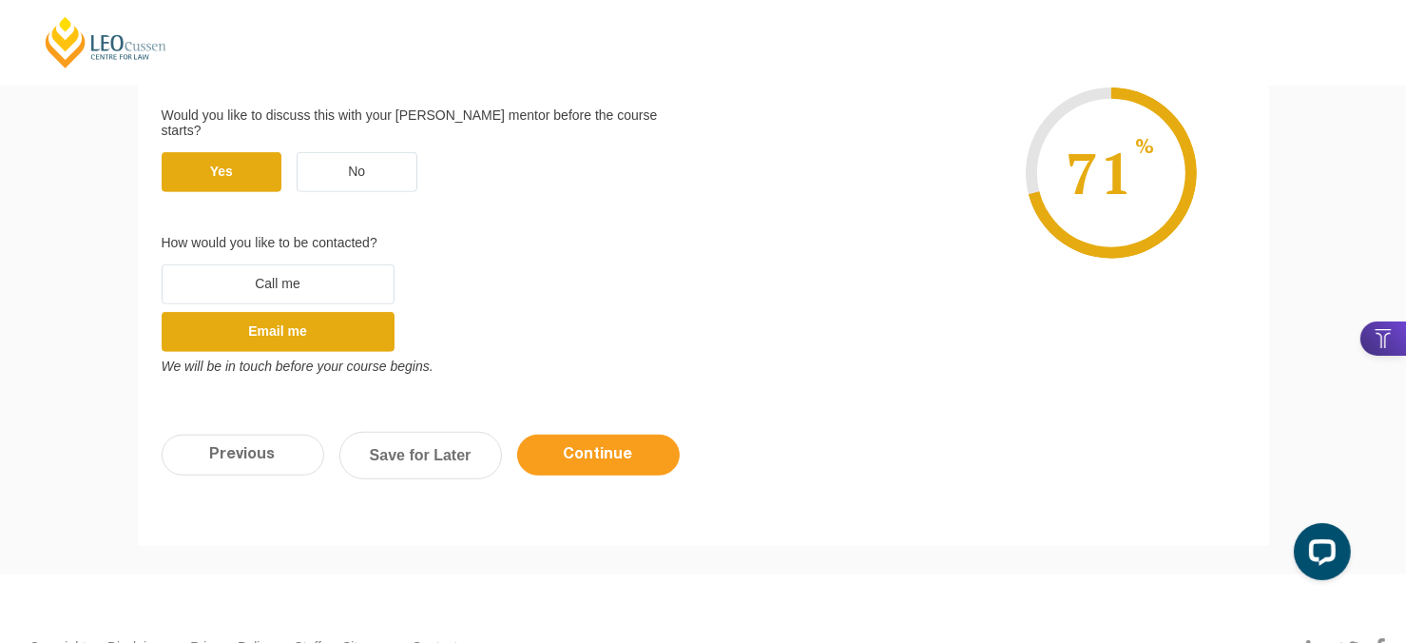
click at [578, 435] on input "Continue" at bounding box center [598, 455] width 163 height 41
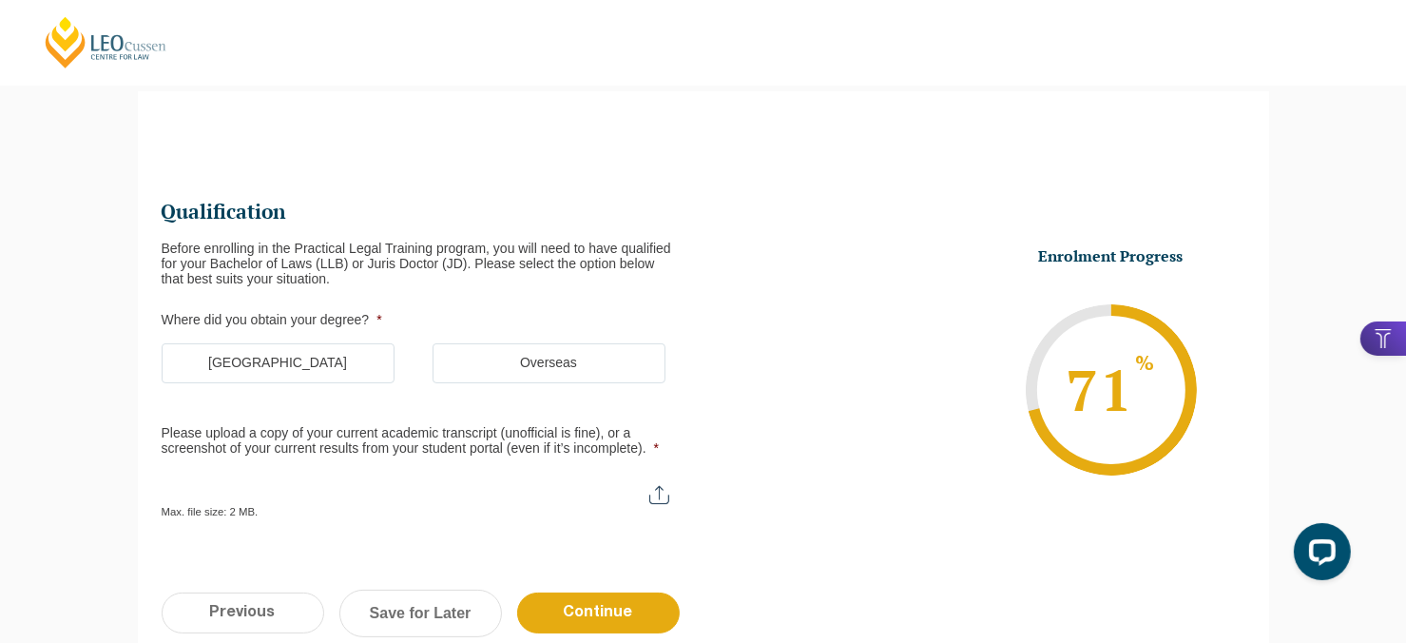
scroll to position [164, 0]
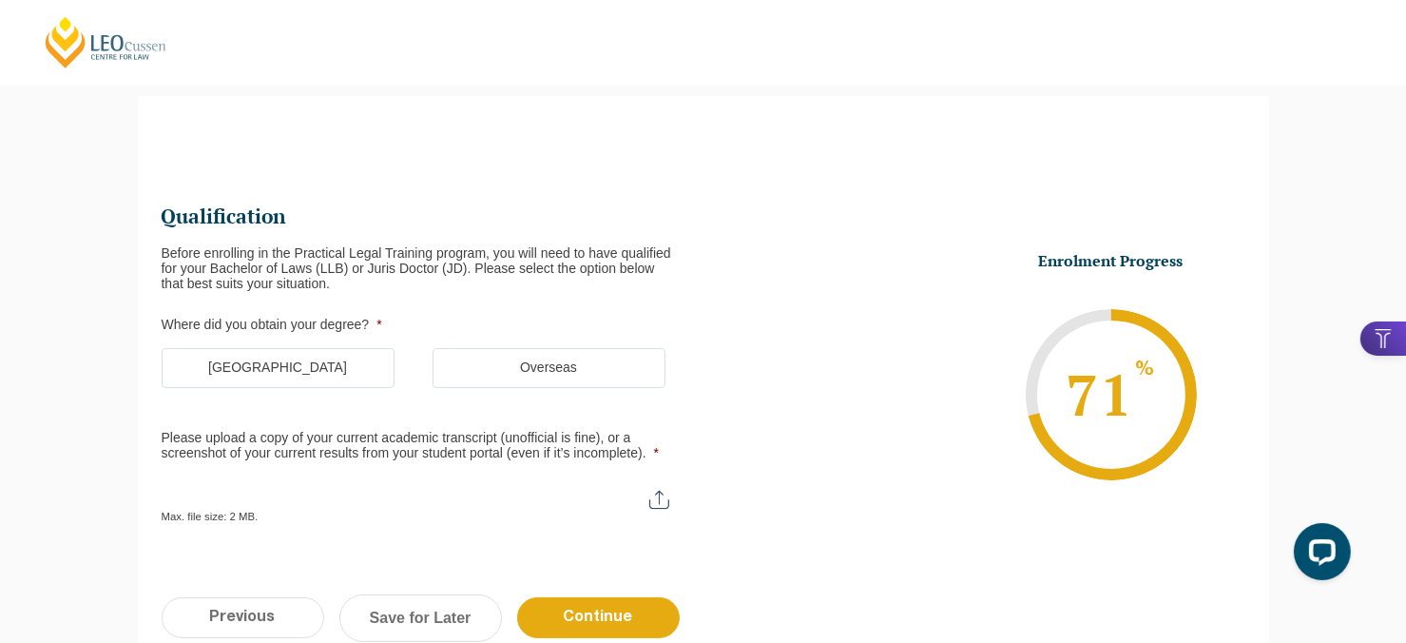
click at [343, 364] on label "[GEOGRAPHIC_DATA]" at bounding box center [278, 368] width 233 height 40
click at [0, 0] on input "[GEOGRAPHIC_DATA]" at bounding box center [0, 0] width 0 height 0
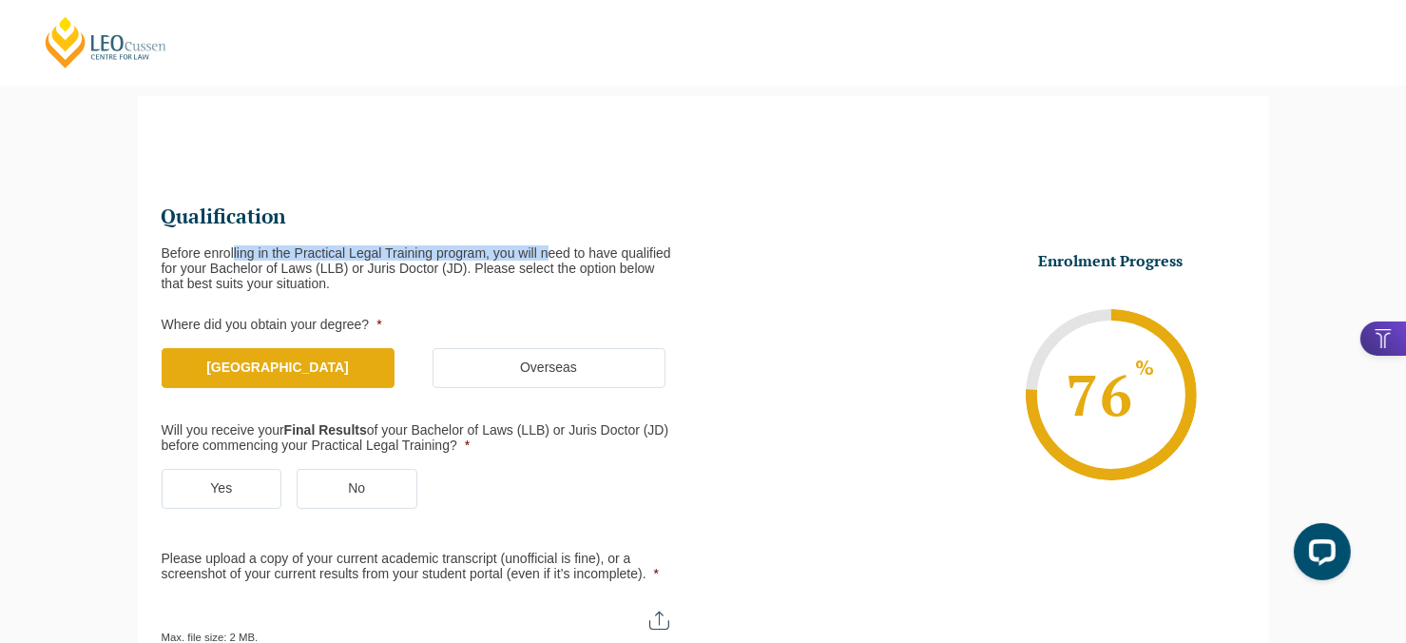
drag, startPoint x: 232, startPoint y: 250, endPoint x: 551, endPoint y: 248, distance: 318.6
click at [551, 248] on div "Before enrolling in the Practical Legal Training program, you will need to have…" at bounding box center [425, 268] width 527 height 46
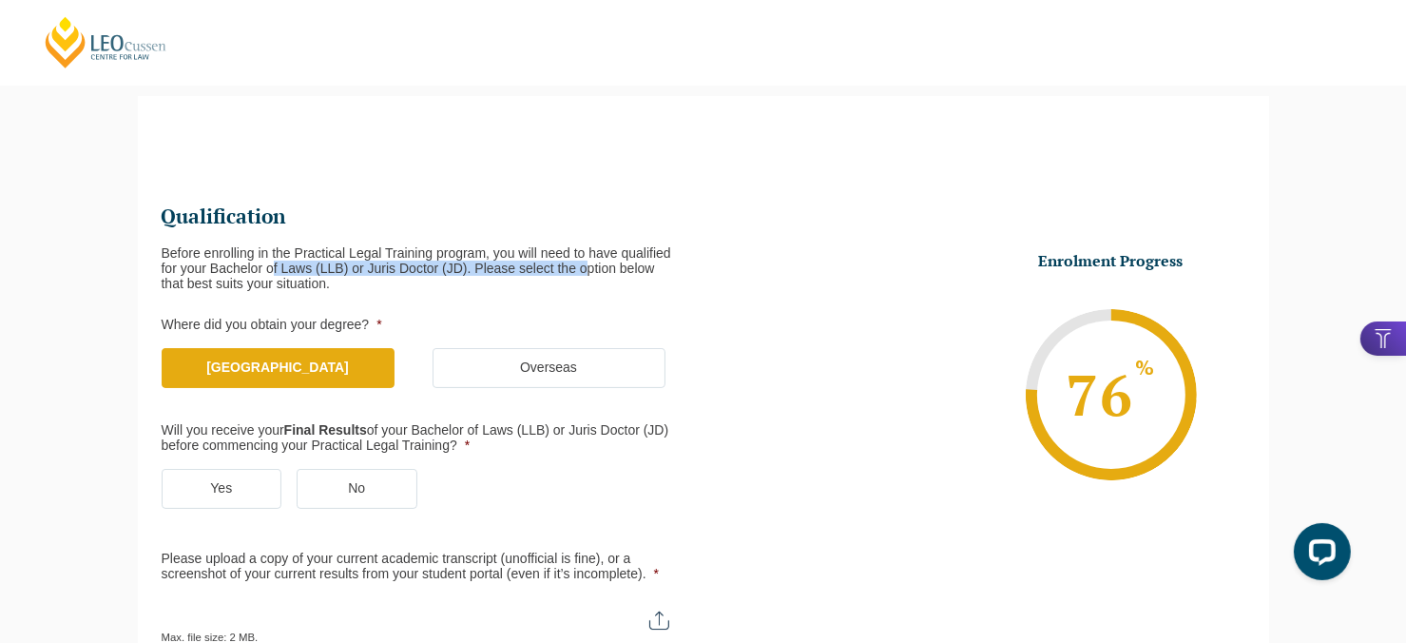
drag, startPoint x: 281, startPoint y: 270, endPoint x: 590, endPoint y: 266, distance: 309.1
click at [590, 266] on div "Before enrolling in the Practical Legal Training program, you will need to have…" at bounding box center [425, 268] width 527 height 46
click at [584, 291] on ul "Qualification Before enrolling in the Practical Legal Training program, you wil…" at bounding box center [433, 423] width 542 height 440
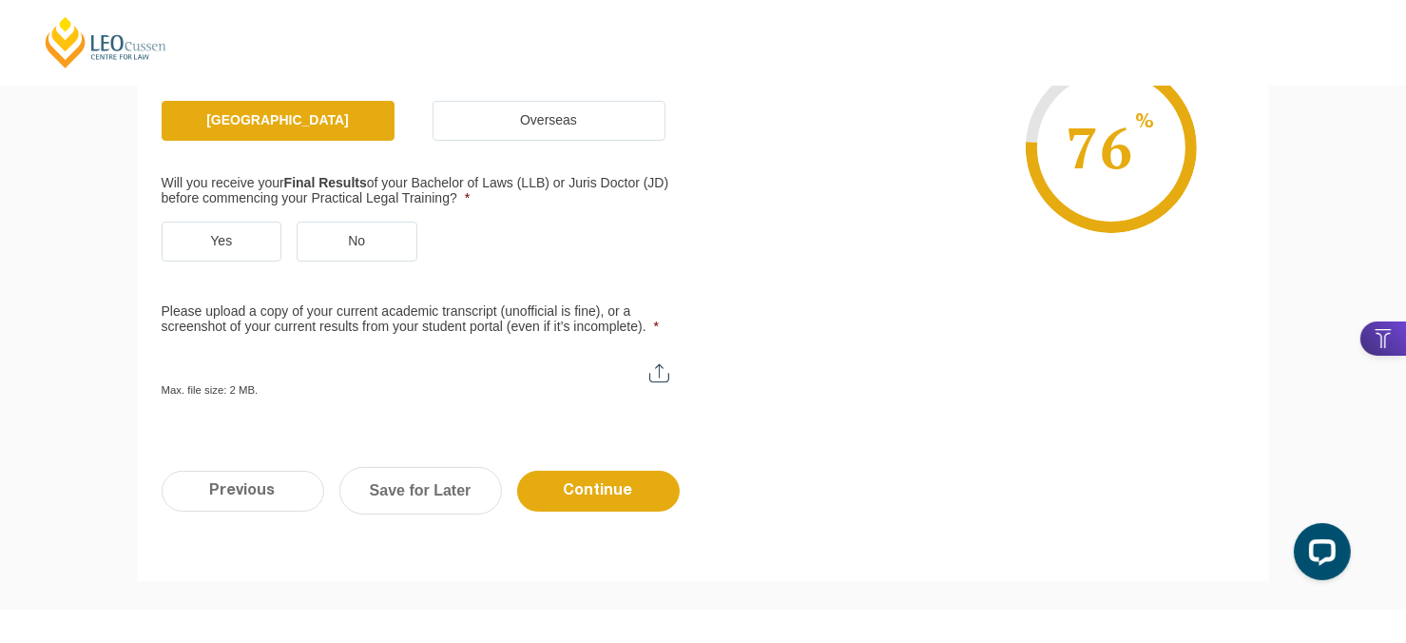
scroll to position [417, 0]
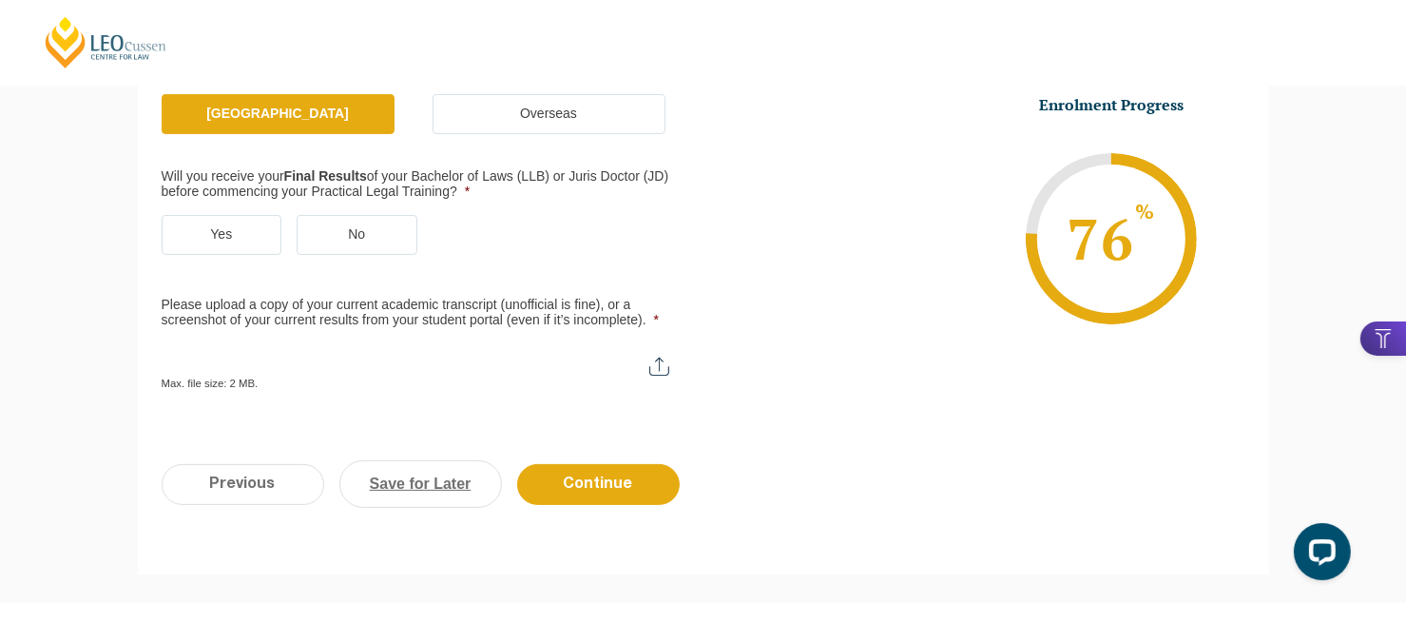
click at [415, 491] on link "Save for Later" at bounding box center [420, 484] width 163 height 48
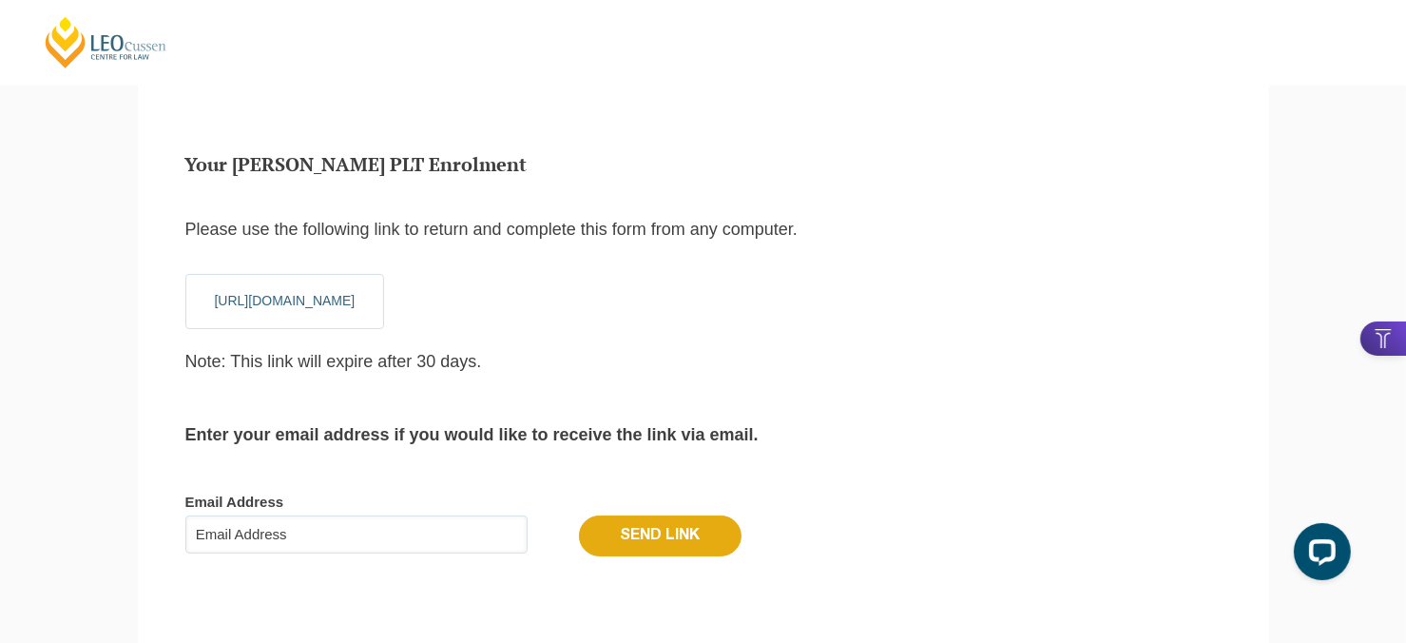
scroll to position [190, 0]
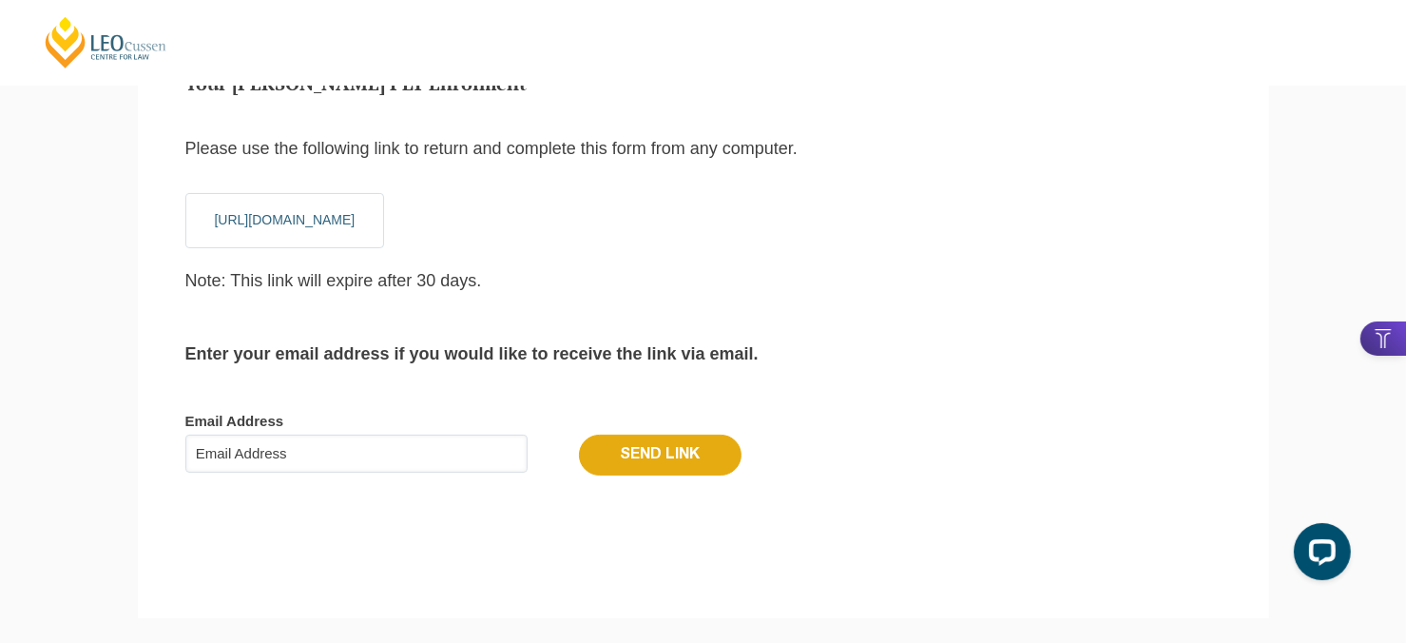
click at [355, 453] on input "Email Address" at bounding box center [356, 454] width 342 height 38
type input "[EMAIL_ADDRESS][DOMAIN_NAME]"
click at [655, 455] on input "Send Link" at bounding box center [660, 455] width 163 height 40
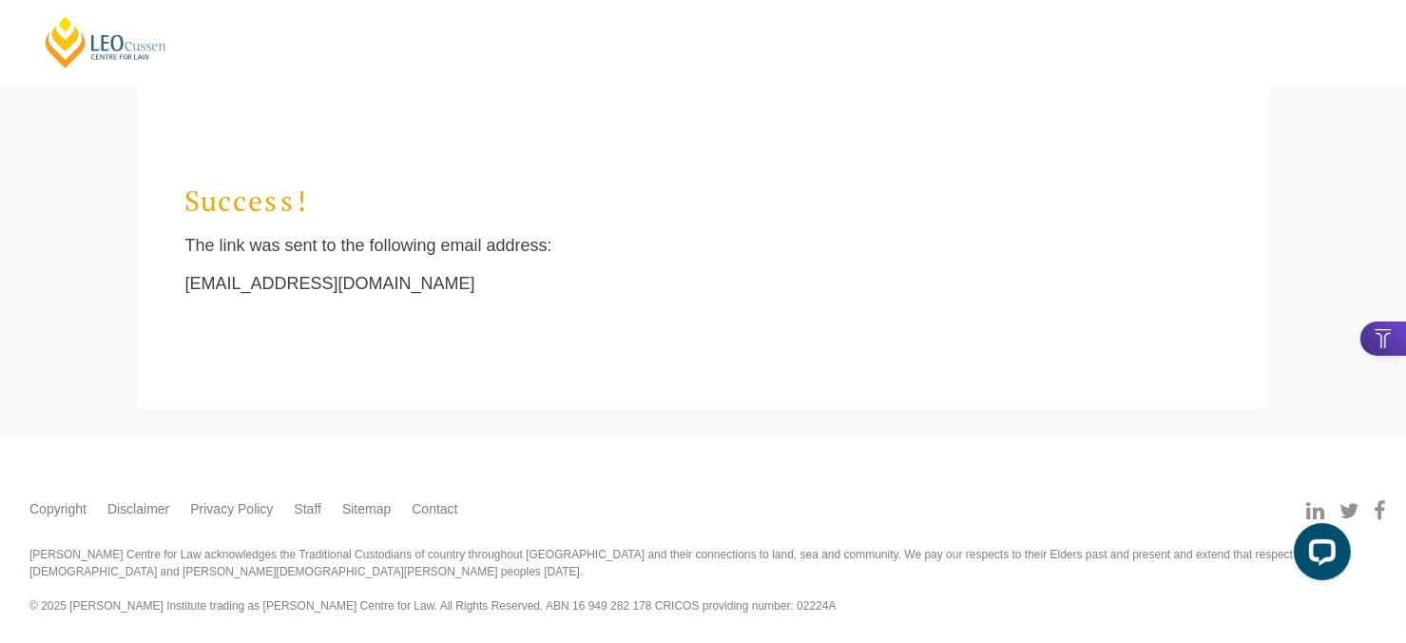
scroll to position [64, 0]
